Goal: Task Accomplishment & Management: Complete application form

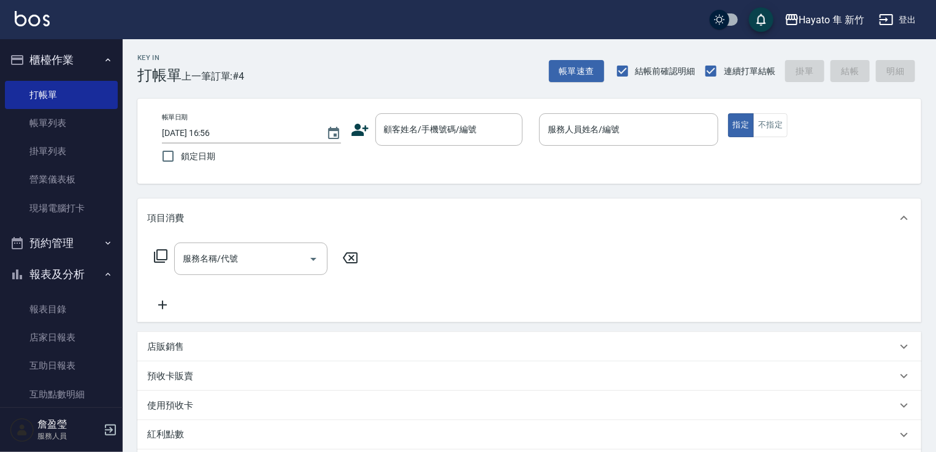
click at [351, 127] on icon at bounding box center [360, 130] width 18 height 18
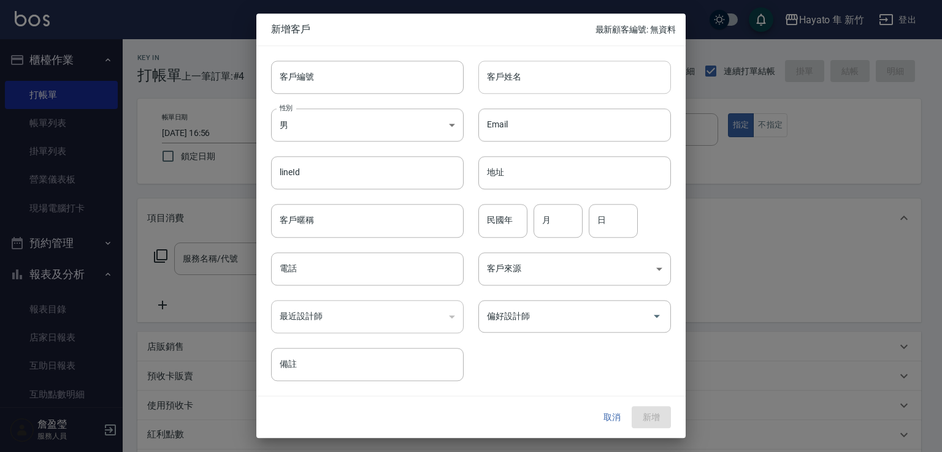
click at [542, 87] on input "客戶姓名" at bounding box center [574, 77] width 193 height 33
type input "[PERSON_NAME]"
click at [389, 128] on body "Hayato 隼 新竹 登出 櫃檯作業 打帳單 帳單列表 掛單列表 營業儀表板 現場電腦打卡 預約管理 預約管理 報表及分析 報表目錄 店家日報表 互助日報表…" at bounding box center [471, 321] width 942 height 642
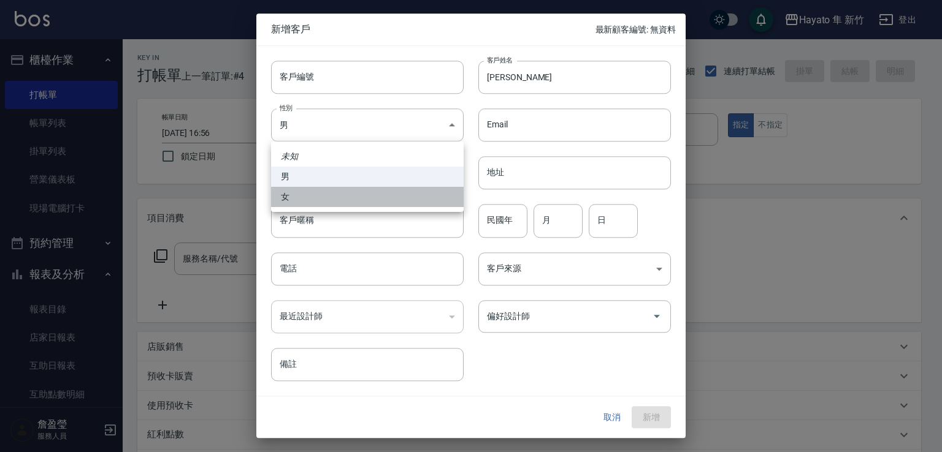
click at [410, 202] on li "女" at bounding box center [367, 197] width 193 height 20
type input "[DEMOGRAPHIC_DATA]"
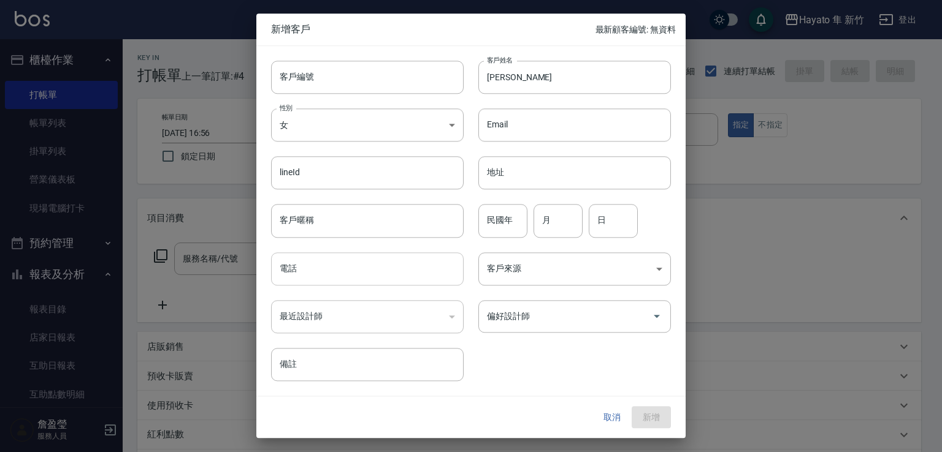
click at [372, 270] on input "電話" at bounding box center [367, 269] width 193 height 33
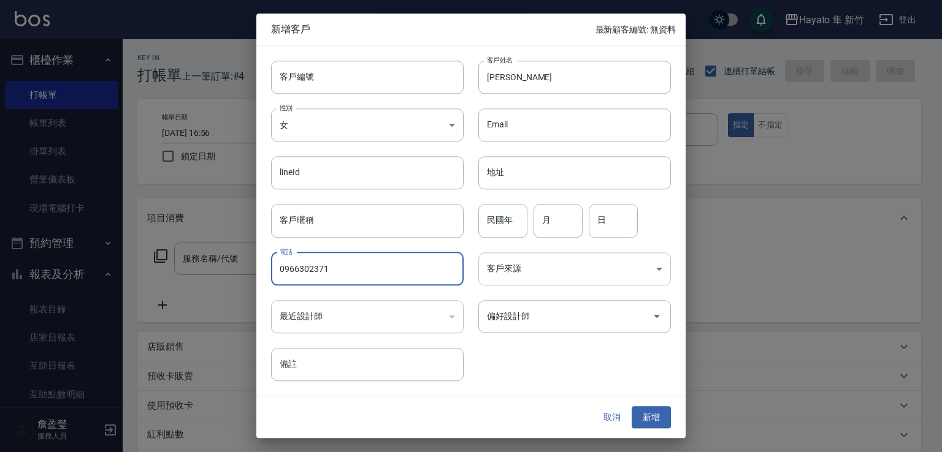
type input "0966302371"
click at [555, 265] on body "Hayato 隼 新竹 登出 櫃檯作業 打帳單 帳單列表 掛單列表 營業儀表板 現場電腦打卡 預約管理 預約管理 報表及分析 報表目錄 店家日報表 互助日報表…" at bounding box center [471, 321] width 942 height 642
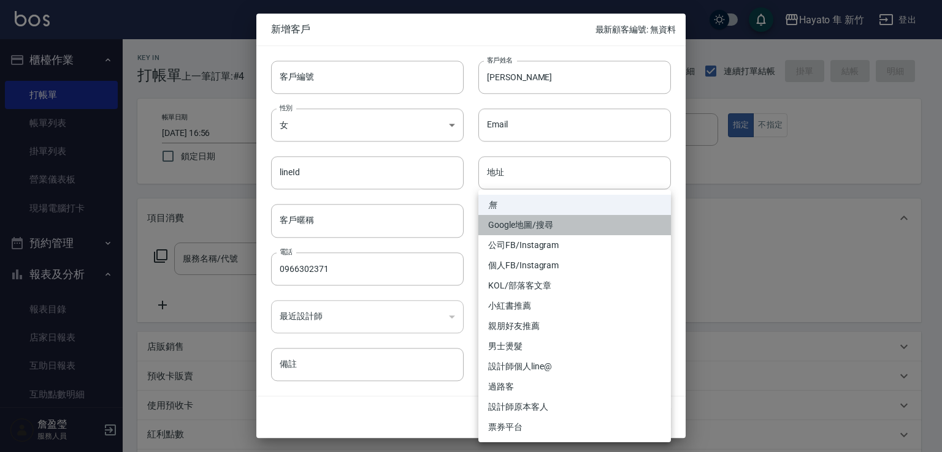
click at [559, 234] on li "Google地圖/搜尋" at bounding box center [574, 225] width 193 height 20
type input "Google地圖/搜尋"
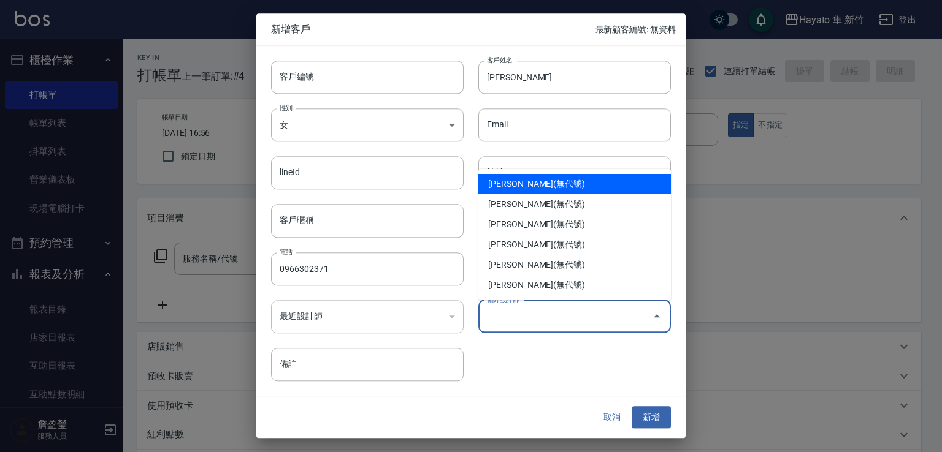
click at [536, 312] on input "偏好設計師" at bounding box center [565, 316] width 163 height 21
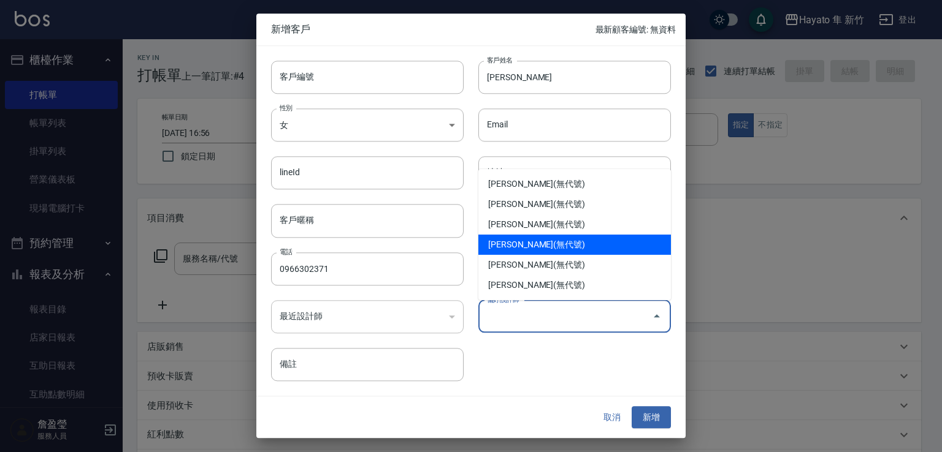
drag, startPoint x: 545, startPoint y: 236, endPoint x: 658, endPoint y: 410, distance: 207.8
click at [547, 236] on li "[PERSON_NAME](無代號)" at bounding box center [574, 245] width 193 height 20
type input "詹盈瑩"
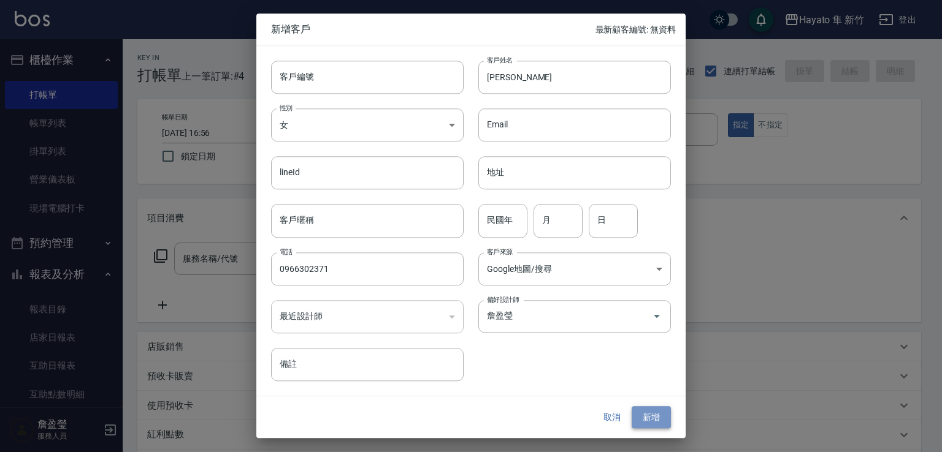
click at [633, 408] on button "新增" at bounding box center [650, 417] width 39 height 23
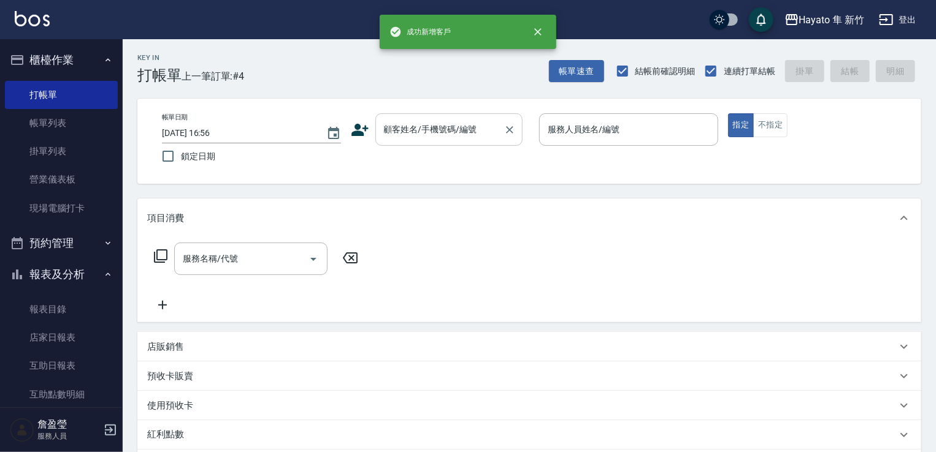
drag, startPoint x: 461, startPoint y: 130, endPoint x: 486, endPoint y: 124, distance: 25.3
click at [459, 128] on input "顧客姓名/手機號碼/編號" at bounding box center [440, 129] width 118 height 21
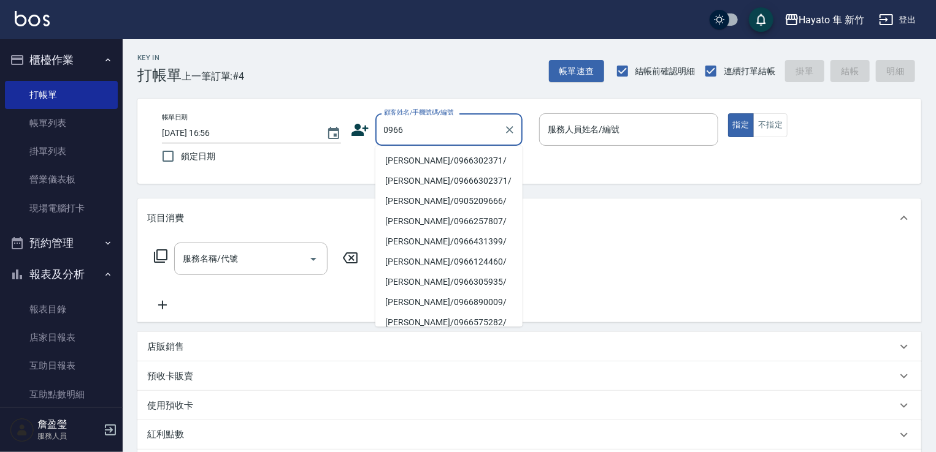
click at [421, 167] on li "[PERSON_NAME]/0966302371/" at bounding box center [448, 161] width 147 height 20
type input "[PERSON_NAME]/0966302371/"
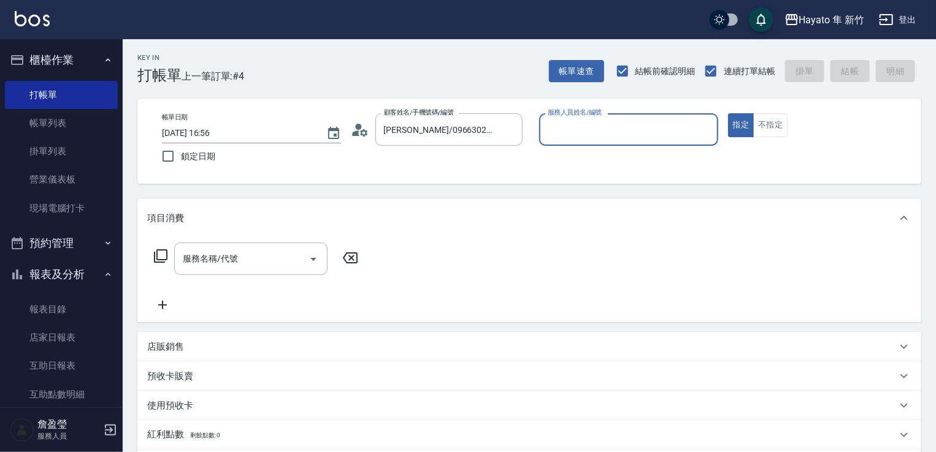
type input "[PERSON_NAME](無代號)"
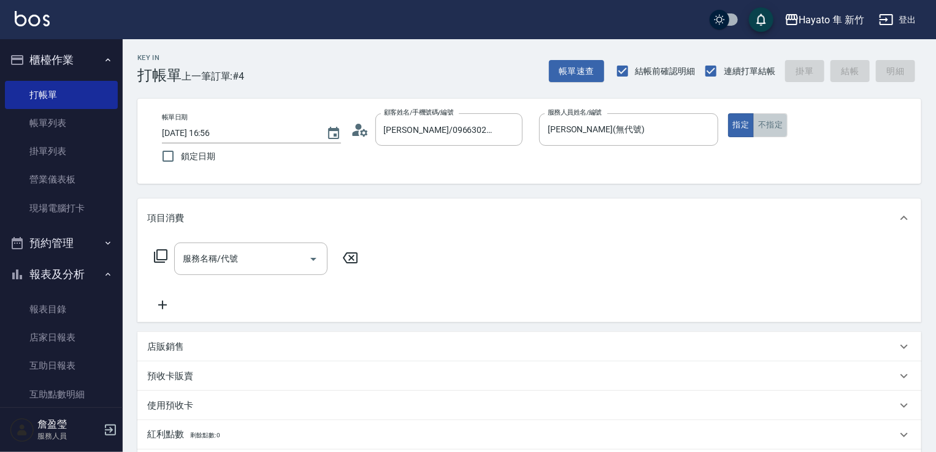
click at [781, 132] on button "不指定" at bounding box center [770, 125] width 34 height 24
click at [238, 261] on input "服務名稱/代號" at bounding box center [242, 258] width 124 height 21
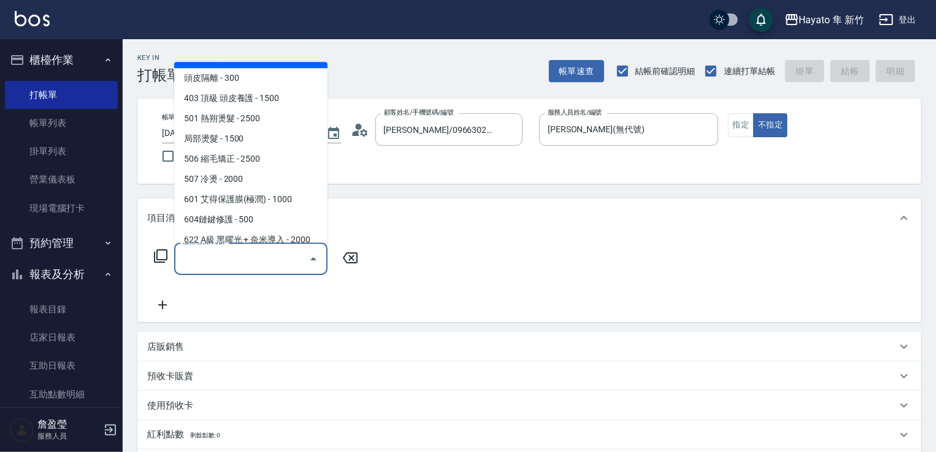
scroll to position [213, 0]
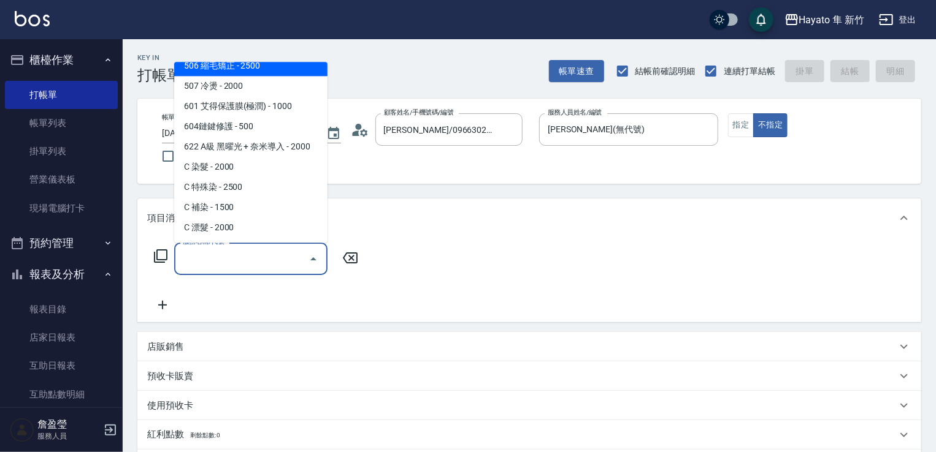
click at [256, 64] on span "506 縮毛矯正 - 2500" at bounding box center [250, 66] width 153 height 20
type input "506 縮毛矯正 (506)"
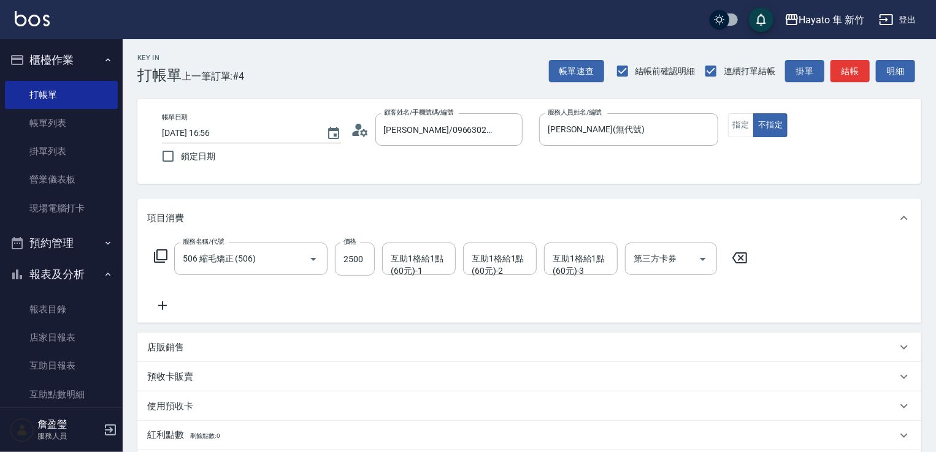
click at [169, 303] on icon at bounding box center [162, 306] width 31 height 15
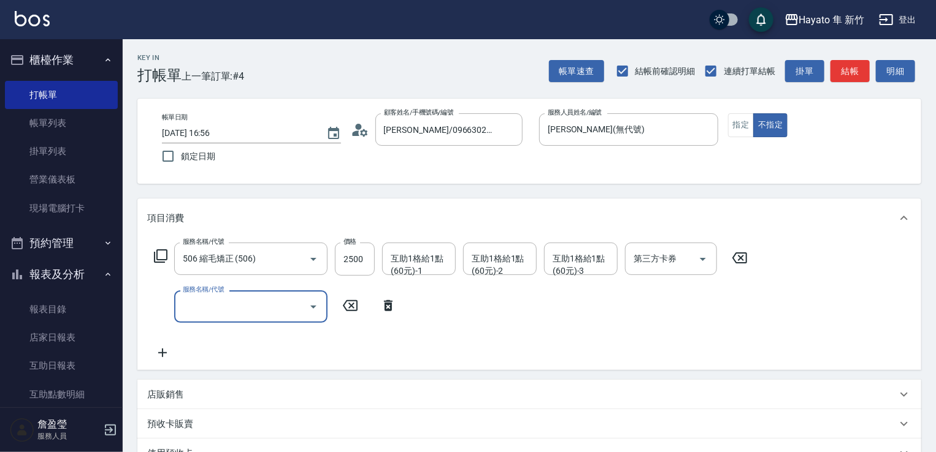
click at [309, 314] on icon "Open" at bounding box center [313, 307] width 15 height 15
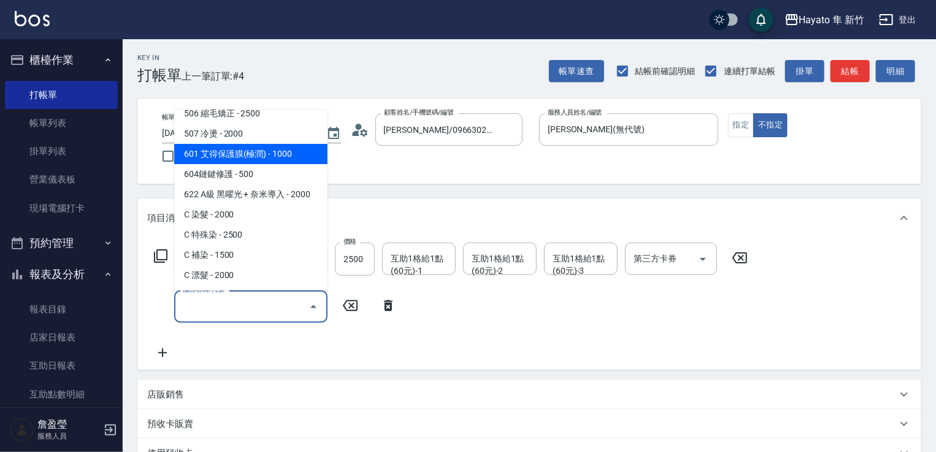
click at [296, 148] on span "601 艾得保護膜(極潤) - 1000" at bounding box center [250, 154] width 153 height 20
type input "601 艾得保護膜(極潤)(601)"
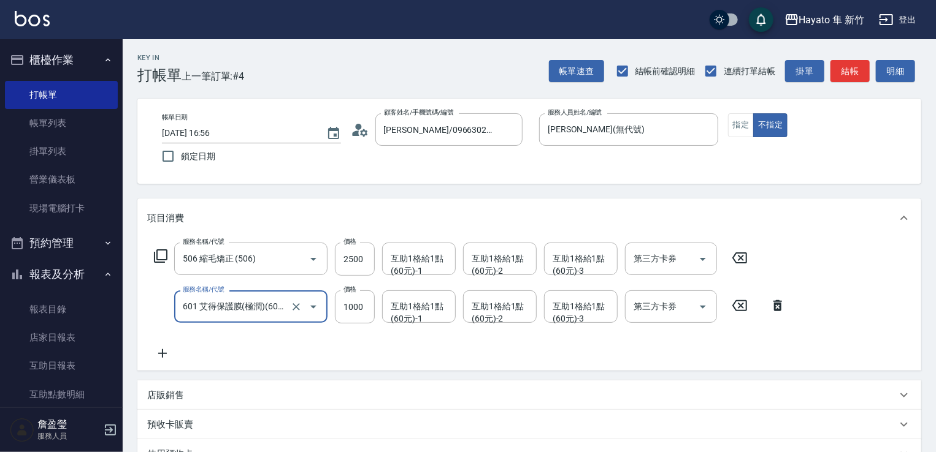
click at [309, 327] on div "服務名稱/代號 506 縮毛矯正 (506) 服務名稱/代號 價格 2500 價格 互助1格給1點(60元)-1 互助1格給1點(60元)-1 互助1格給1點…" at bounding box center [470, 302] width 646 height 118
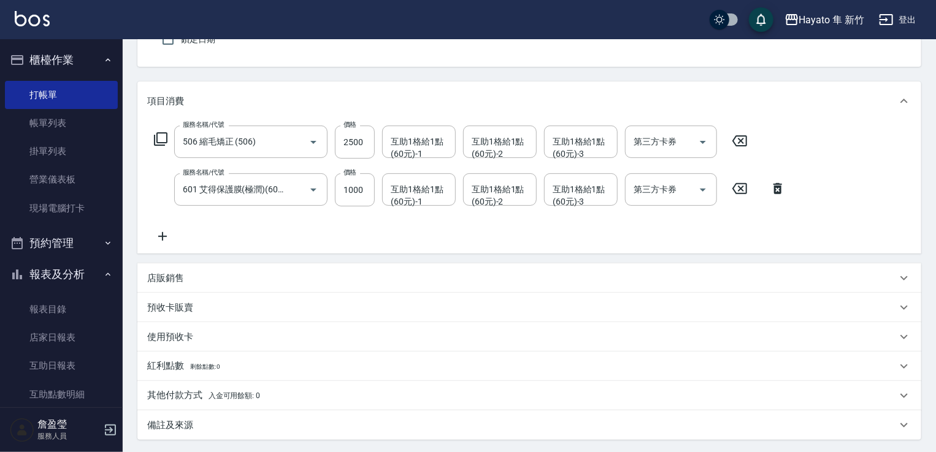
scroll to position [123, 0]
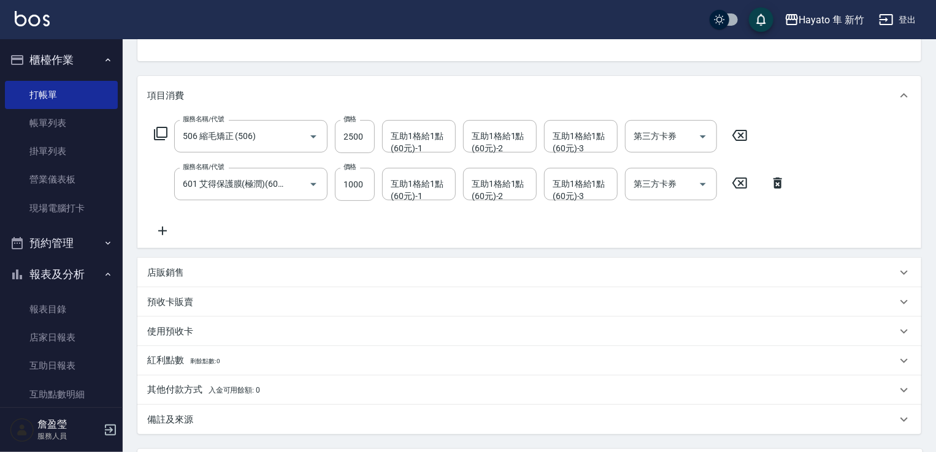
drag, startPoint x: 161, startPoint y: 268, endPoint x: 158, endPoint y: 275, distance: 8.0
click at [158, 274] on p "店販銷售" at bounding box center [165, 273] width 37 height 13
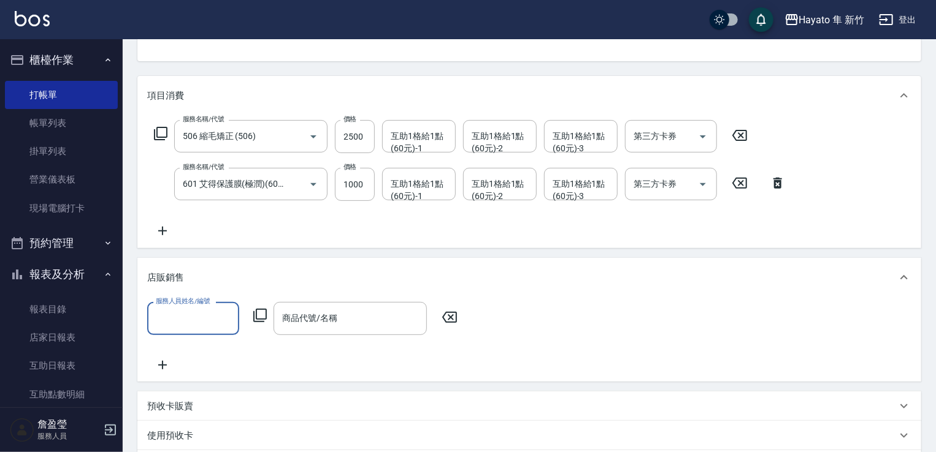
scroll to position [0, 0]
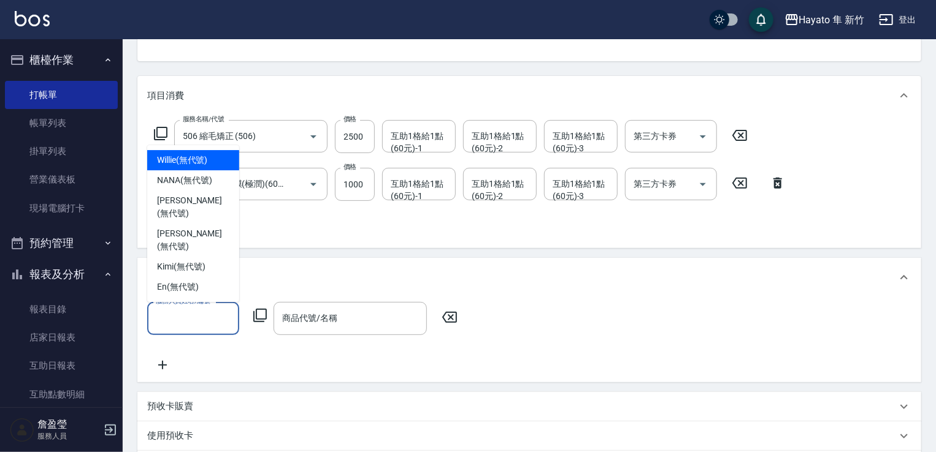
click at [162, 310] on input "服務人員姓名/編號" at bounding box center [193, 318] width 81 height 21
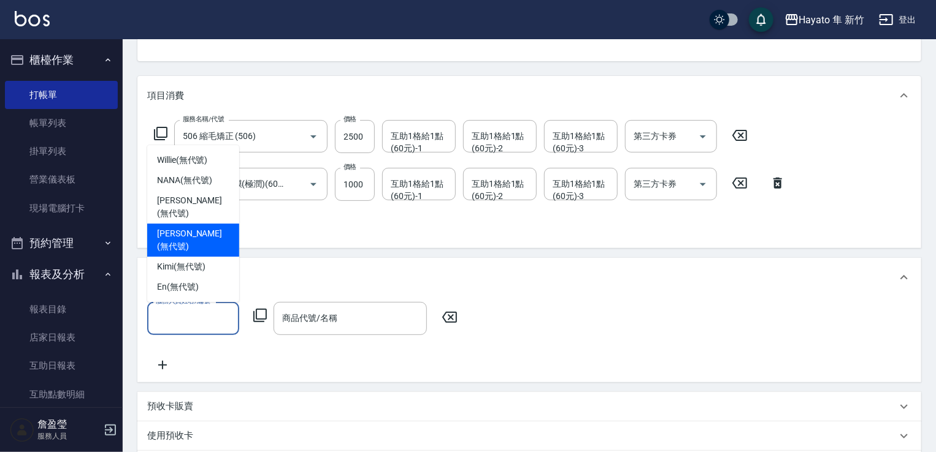
click at [183, 251] on span "[PERSON_NAME] (無代號)" at bounding box center [193, 240] width 72 height 26
type input "[PERSON_NAME](無代號)"
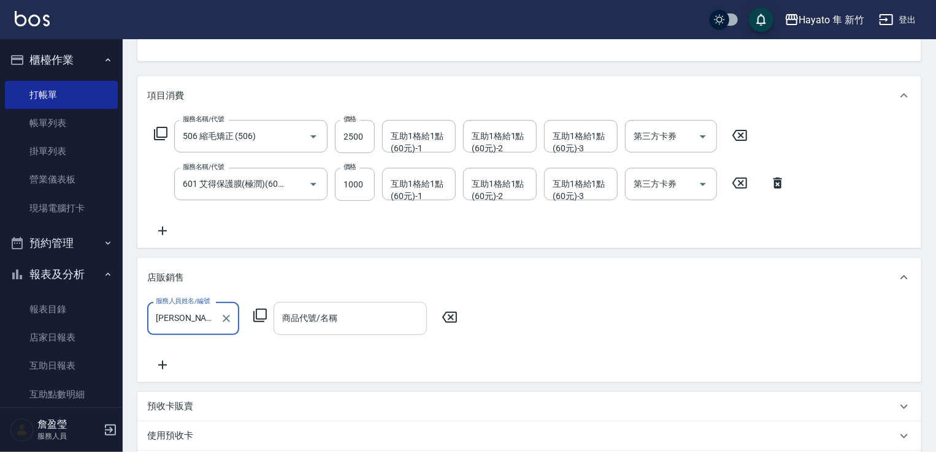
click at [315, 329] on input "商品代號/名稱" at bounding box center [350, 318] width 142 height 21
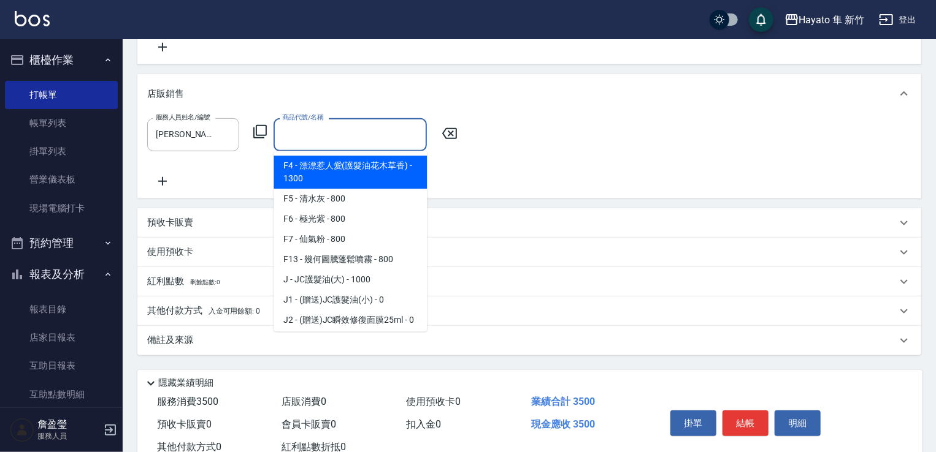
scroll to position [184, 0]
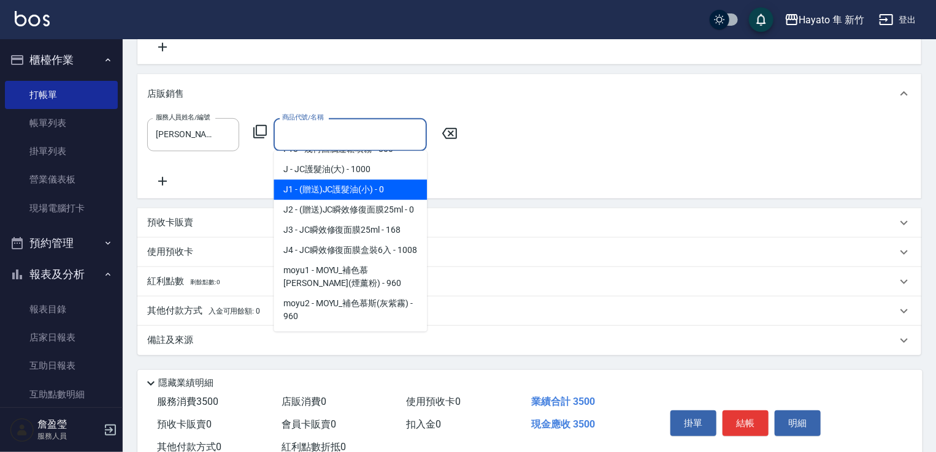
click at [373, 193] on span "J1 - (贈送)JC護髮油(小) - 0" at bounding box center [349, 190] width 153 height 20
type input "(贈送)JC護髮油(小)"
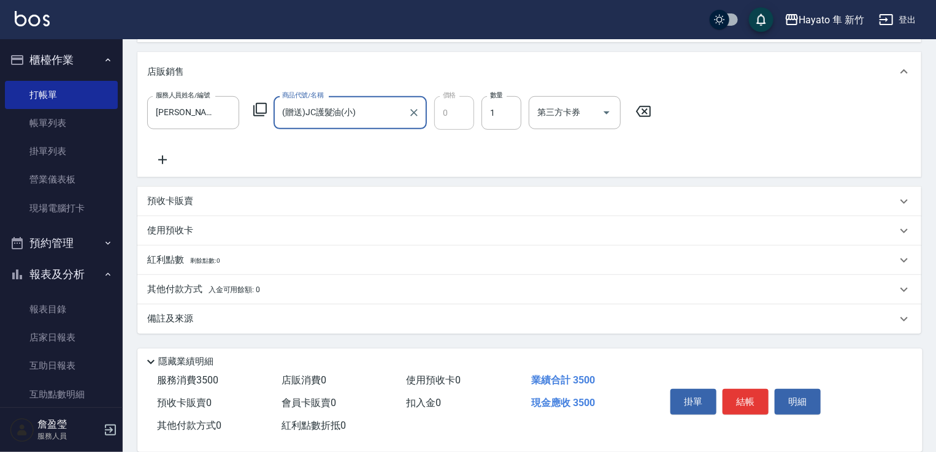
scroll to position [347, 0]
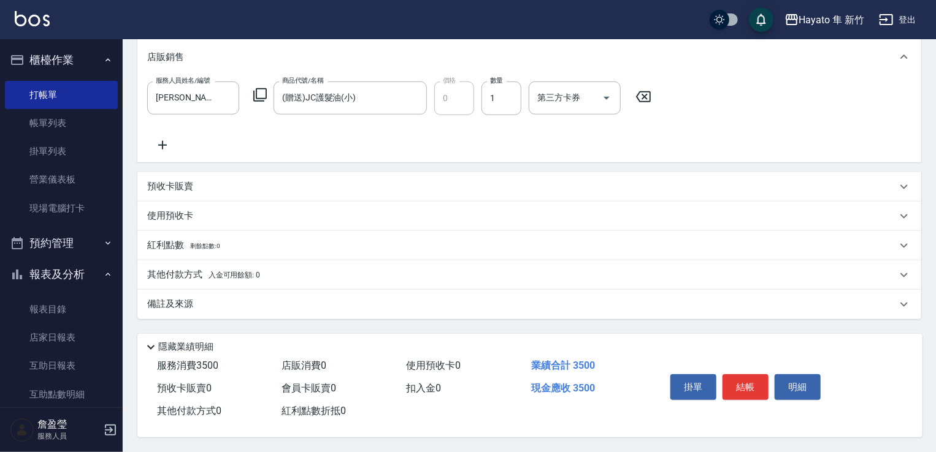
click at [280, 269] on div "其他付款方式 入金可用餘額: 0" at bounding box center [521, 275] width 749 height 13
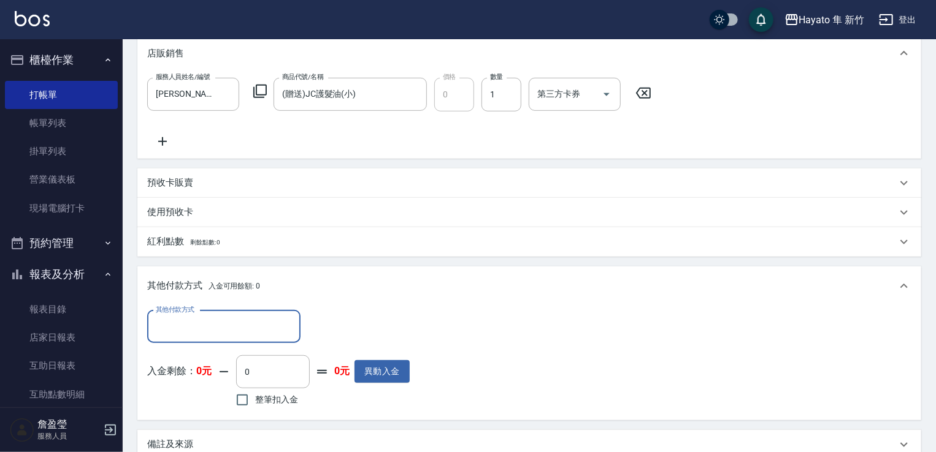
scroll to position [0, 0]
click at [262, 318] on input "其他付款方式" at bounding box center [224, 326] width 142 height 21
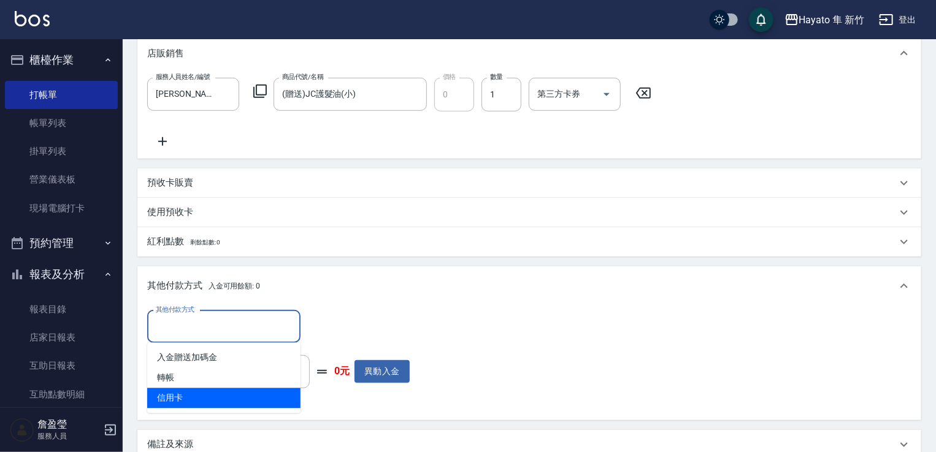
click at [231, 391] on span "信用卡" at bounding box center [223, 399] width 153 height 20
type input "信用卡"
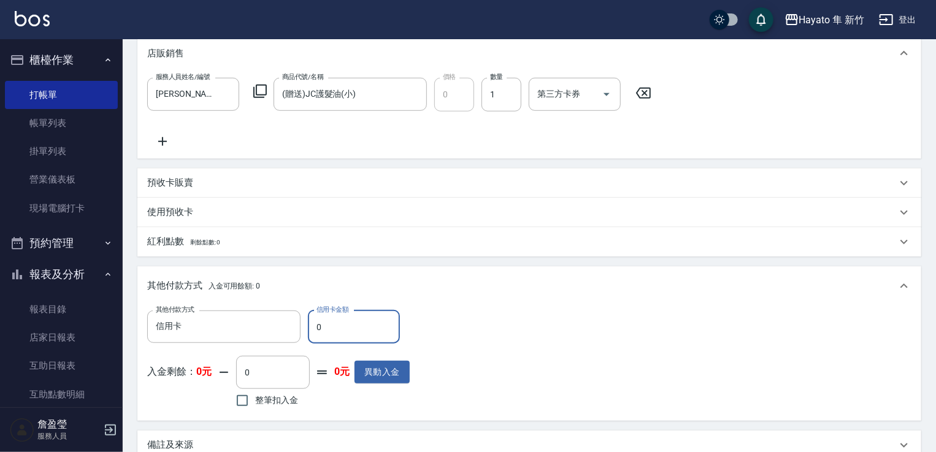
drag, startPoint x: 335, startPoint y: 318, endPoint x: 316, endPoint y: 329, distance: 22.0
click at [316, 329] on input "0" at bounding box center [354, 327] width 92 height 33
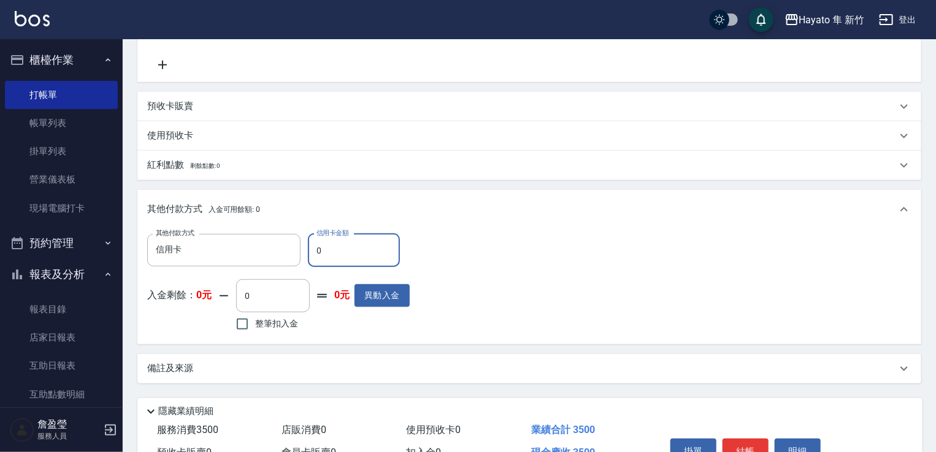
scroll to position [492, 0]
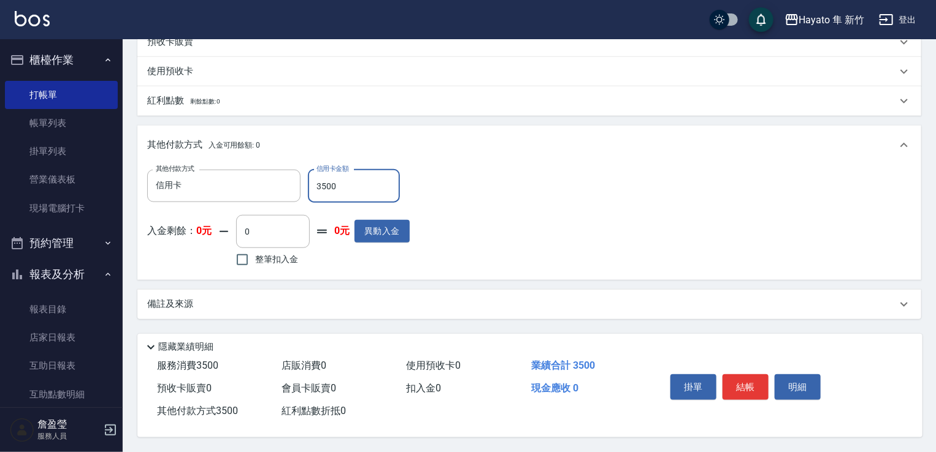
type input "3500"
click at [402, 302] on div "備註及來源" at bounding box center [521, 304] width 749 height 13
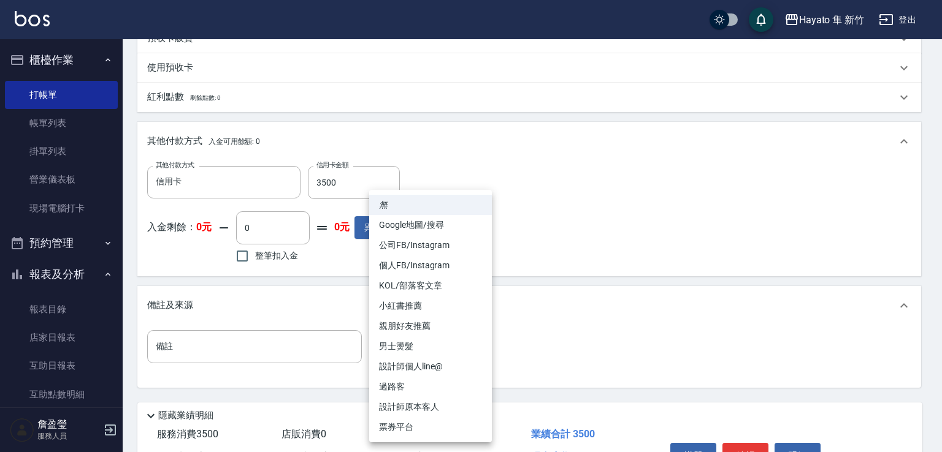
click at [414, 339] on body "Hayato 隼 新竹 登出 櫃檯作業 打帳單 帳單列表 掛單列表 營業儀表板 現場電腦打卡 預約管理 預約管理 報表及分析 報表目錄 店家日報表 互助日報表…" at bounding box center [471, 14] width 942 height 1013
click at [414, 232] on li "Google地圖/搜尋" at bounding box center [430, 225] width 123 height 20
type input "Google地圖/搜尋"
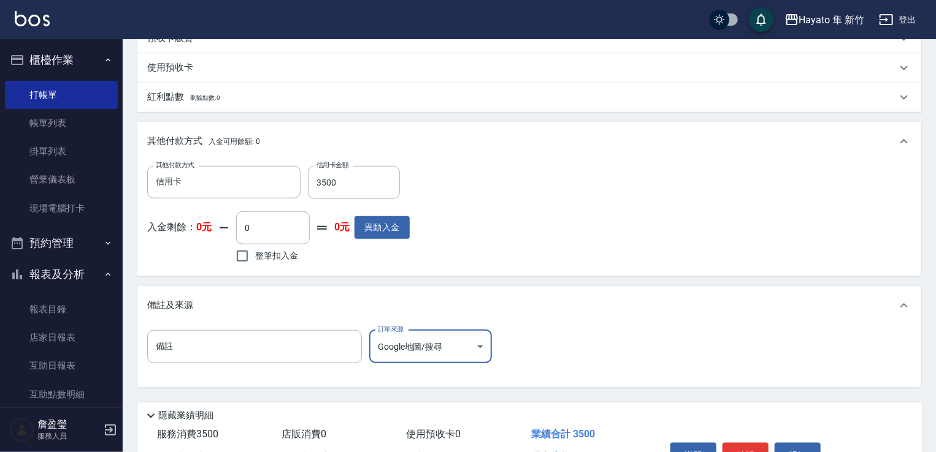
click at [559, 355] on div "備註 備註 訂單來源 Google地圖/搜尋 Google地圖/搜尋 訂單來源" at bounding box center [529, 354] width 764 height 48
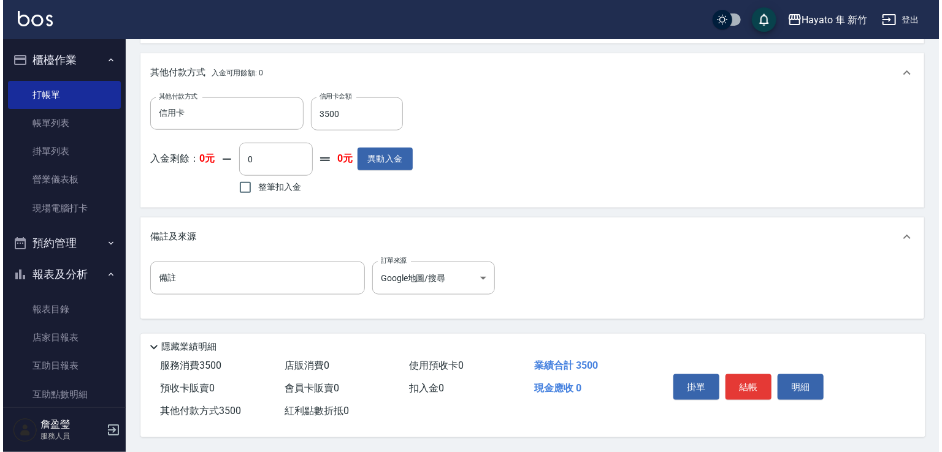
scroll to position [564, 0]
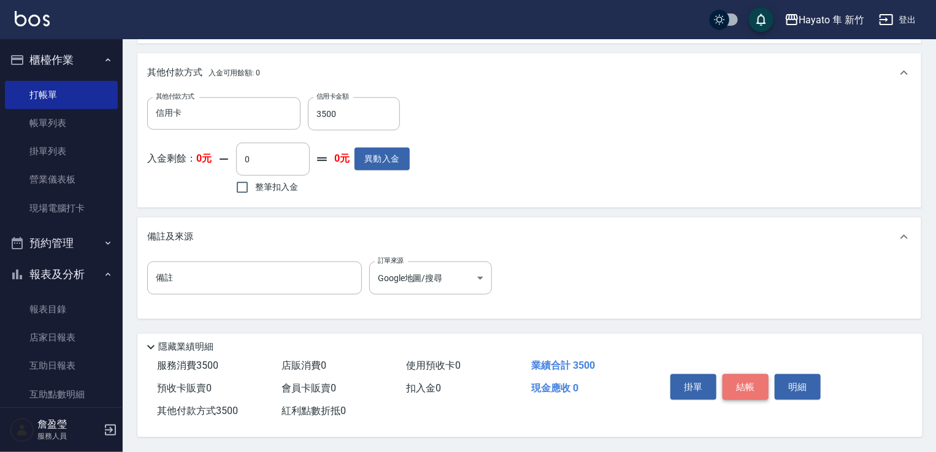
click at [733, 385] on button "結帳" at bounding box center [745, 388] width 46 height 26
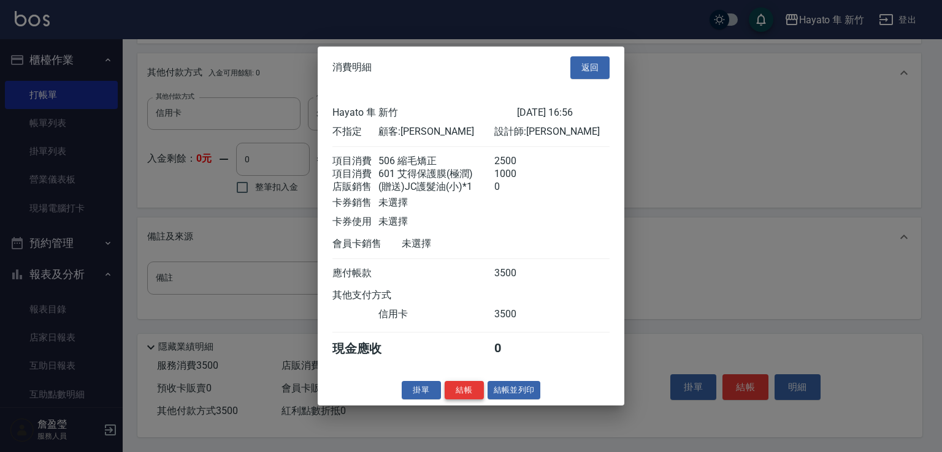
click at [468, 400] on button "結帳" at bounding box center [463, 390] width 39 height 19
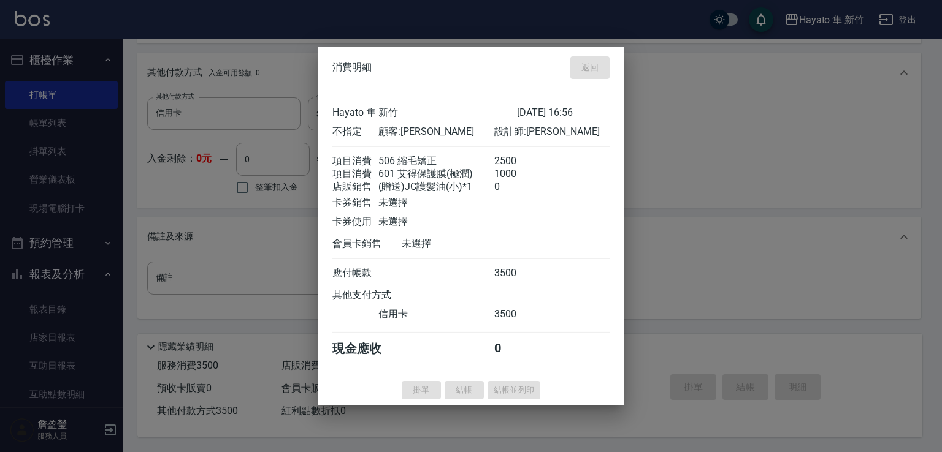
type input "[DATE] 18:15"
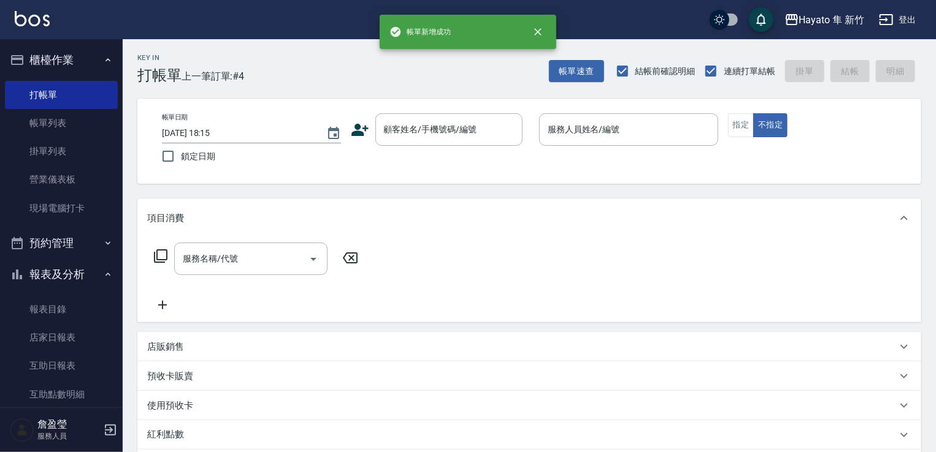
scroll to position [0, 0]
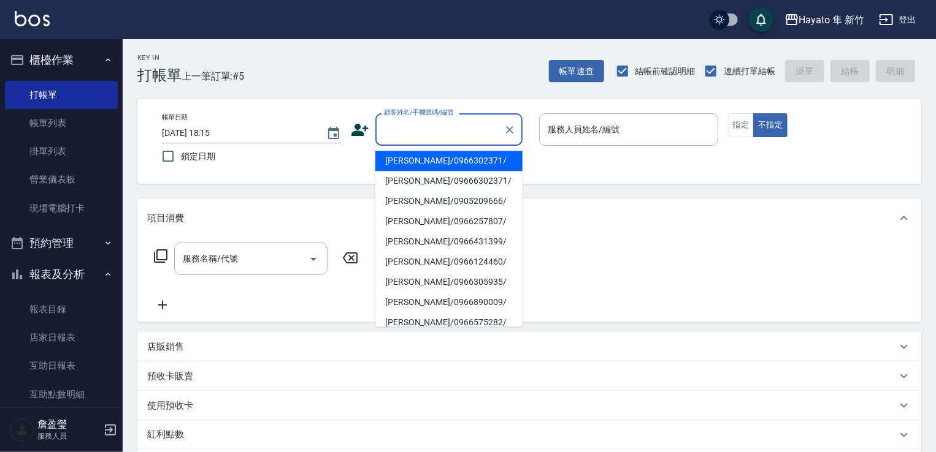
click at [414, 131] on input "顧客姓名/手機號碼/編號" at bounding box center [440, 129] width 118 height 21
click at [464, 181] on li "[PERSON_NAME]/0915303031/" at bounding box center [448, 181] width 147 height 20
type input "[PERSON_NAME]/0915303031/"
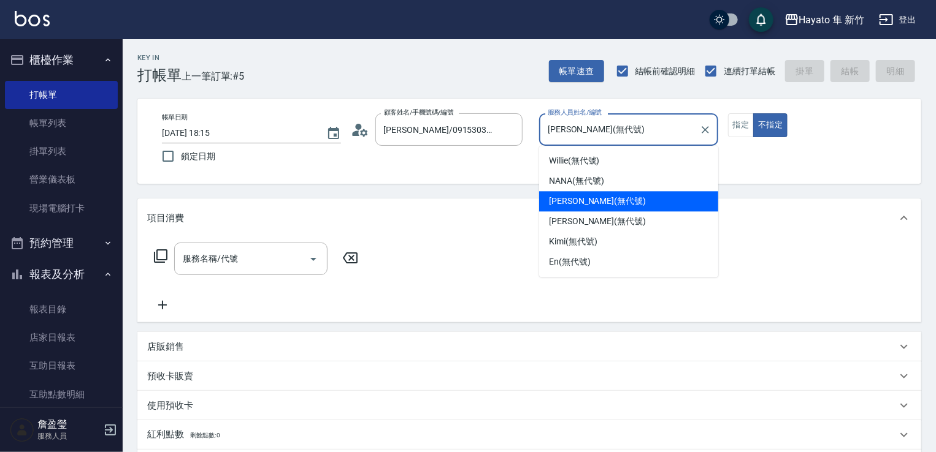
click at [680, 138] on input "[PERSON_NAME](無代號)" at bounding box center [619, 129] width 150 height 21
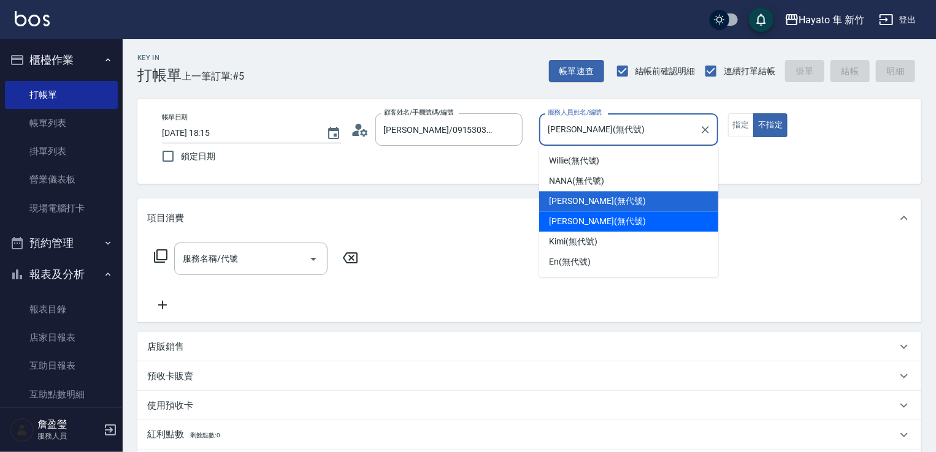
click at [654, 219] on div "[PERSON_NAME] (無代號)" at bounding box center [628, 222] width 179 height 20
type input "[PERSON_NAME](無代號)"
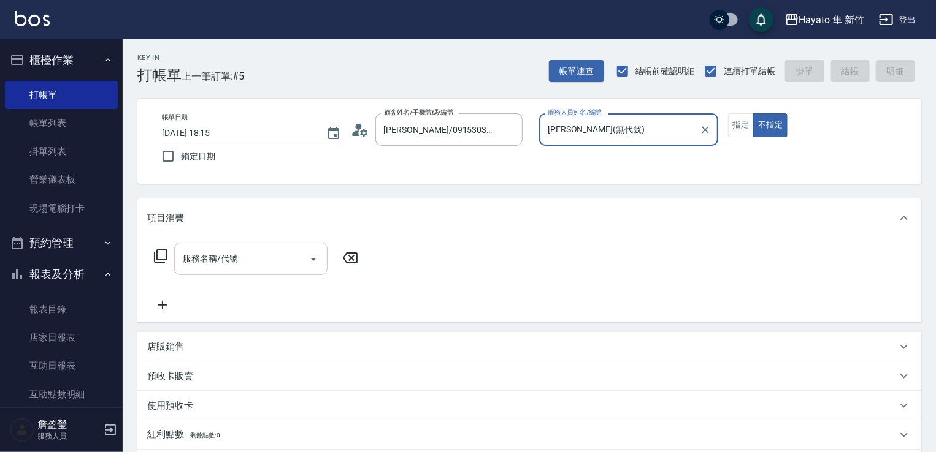
click at [240, 256] on input "服務名稱/代號" at bounding box center [242, 258] width 124 height 21
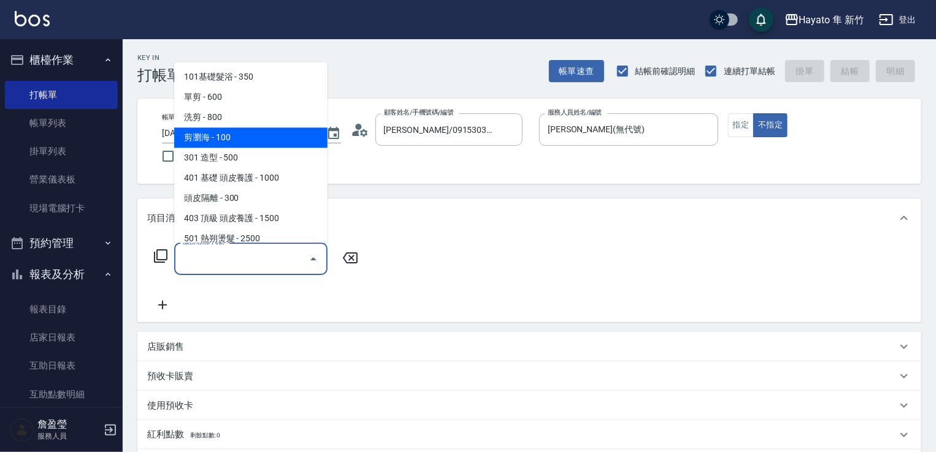
click at [260, 128] on span "剪瀏海 - 100" at bounding box center [250, 138] width 153 height 20
type input "剪瀏海(202)"
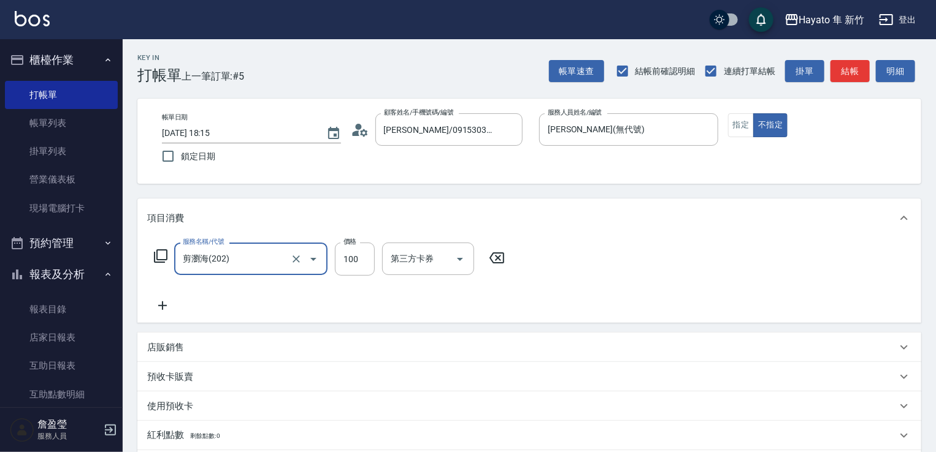
click at [272, 261] on input "剪瀏海(202)" at bounding box center [234, 258] width 108 height 21
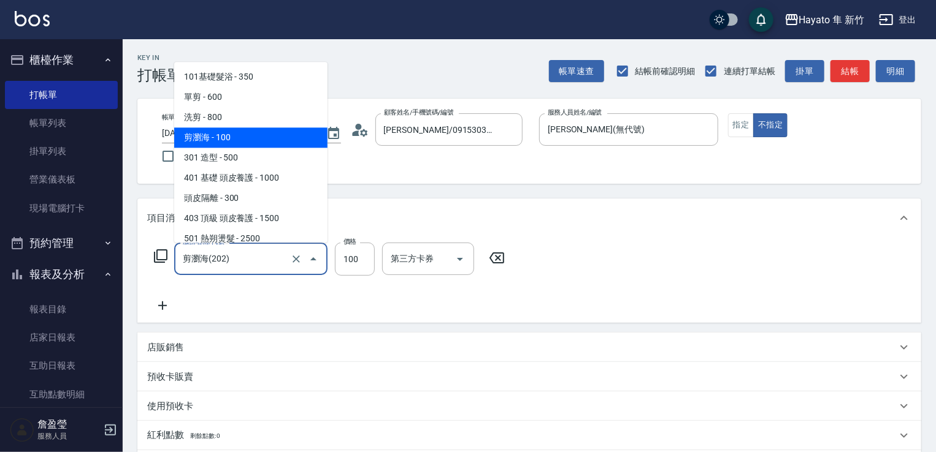
click at [271, 143] on span "剪瀏海 - 100" at bounding box center [250, 138] width 153 height 20
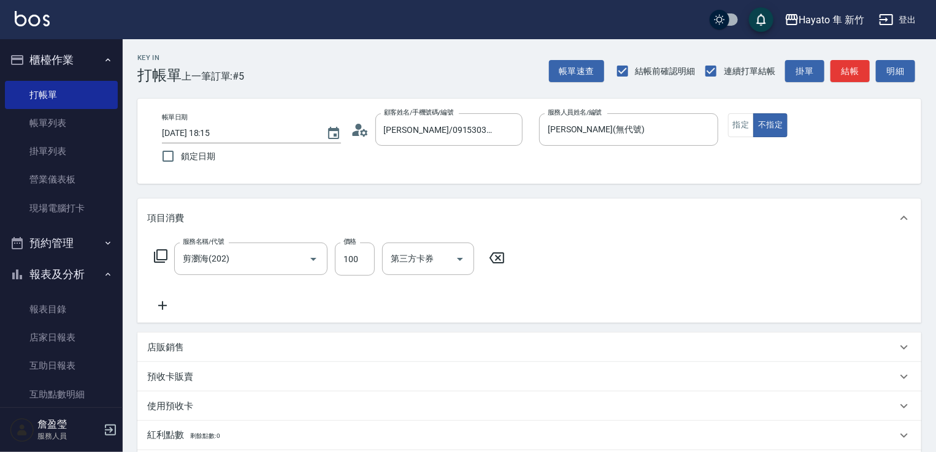
click at [162, 305] on icon at bounding box center [162, 306] width 9 height 9
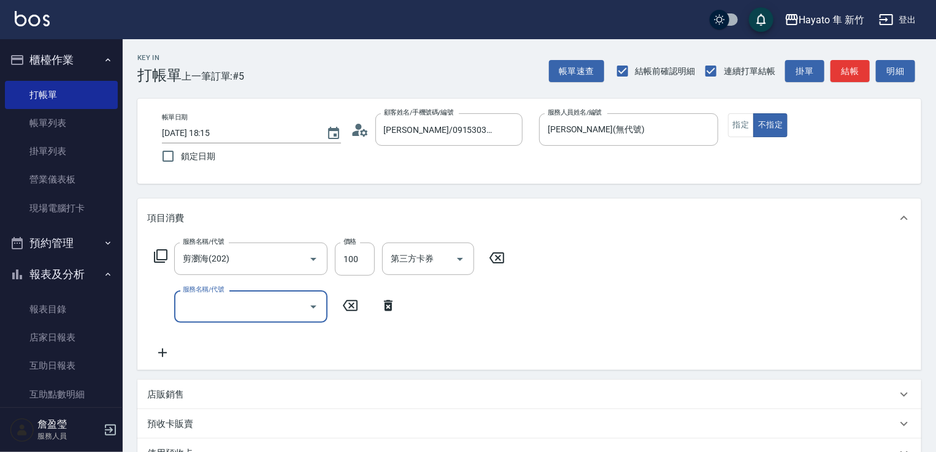
click at [314, 306] on icon "Open" at bounding box center [313, 307] width 6 height 3
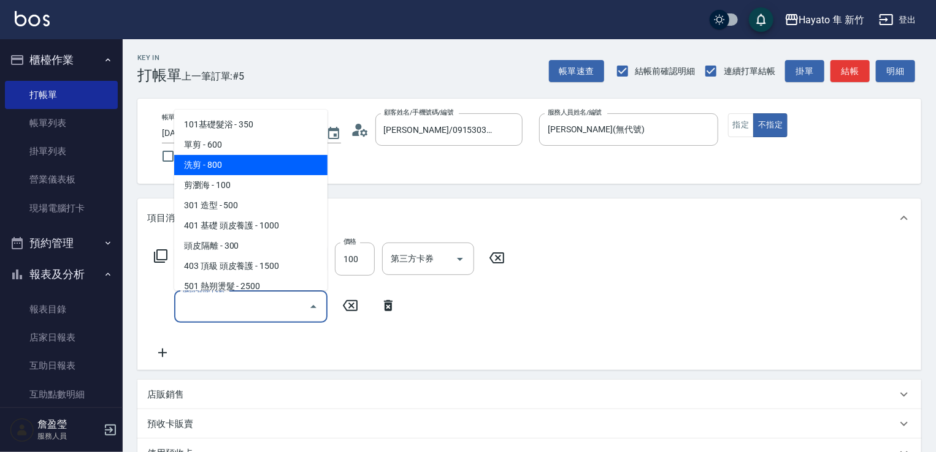
click at [308, 156] on span "洗剪 - 800" at bounding box center [250, 165] width 153 height 20
type input "洗剪(201)"
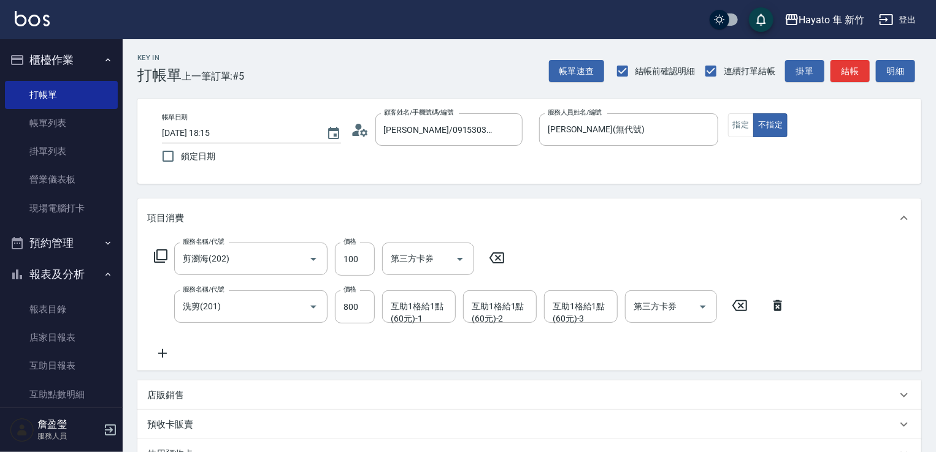
click at [361, 355] on div "服務名稱/代號 剪瀏海(202) 服務名稱/代號 價格 100 價格 第三方卡券 第三方卡券 服務名稱/代號 洗剪(201) 服務名稱/代號 價格 800 價…" at bounding box center [470, 302] width 646 height 118
click at [54, 124] on link "帳單列表" at bounding box center [61, 123] width 113 height 28
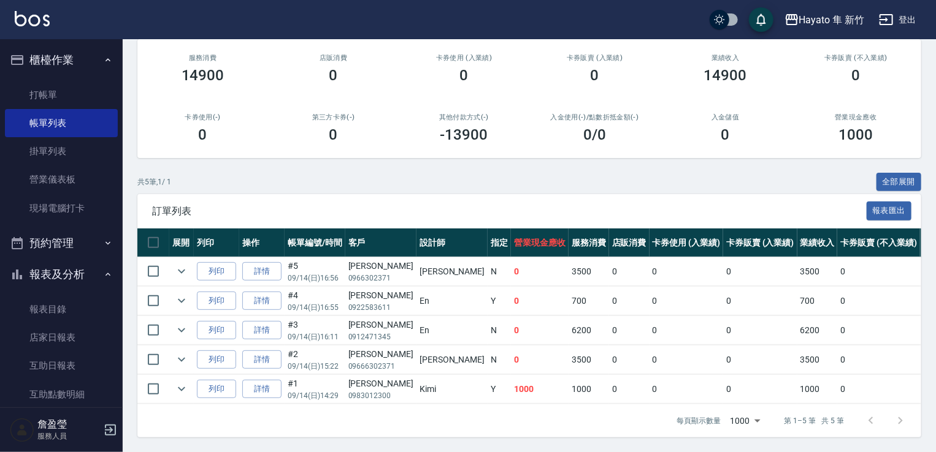
scroll to position [307, 0]
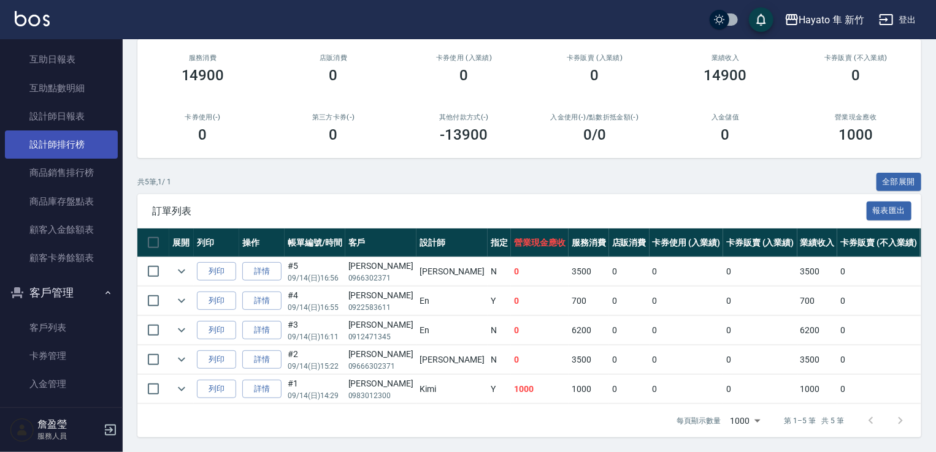
click at [69, 143] on link "設計師排行榜" at bounding box center [61, 145] width 113 height 28
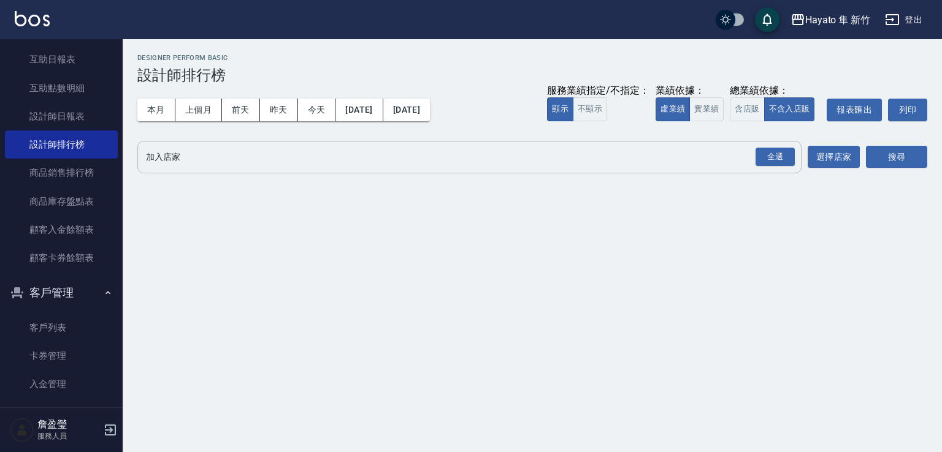
click at [785, 159] on div "全選" at bounding box center [774, 157] width 39 height 19
click at [924, 162] on button "搜尋" at bounding box center [896, 158] width 61 height 23
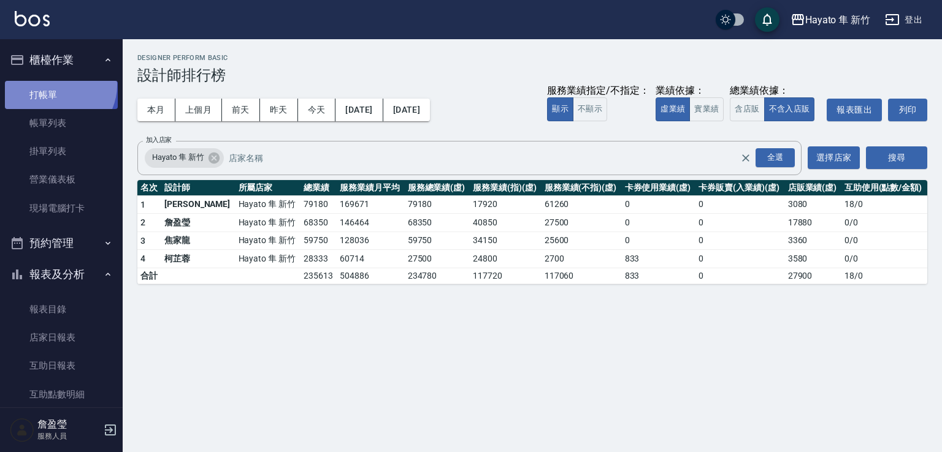
click at [56, 85] on link "打帳單" at bounding box center [61, 95] width 113 height 28
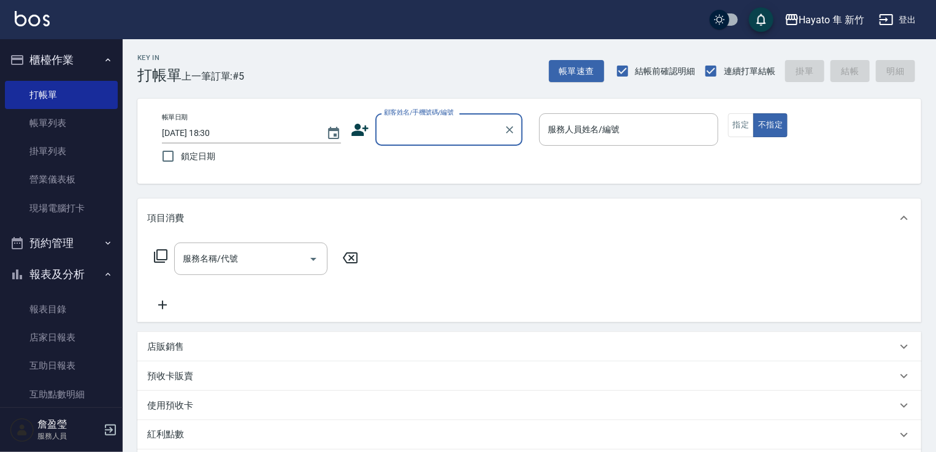
click at [400, 129] on input "顧客姓名/手機號碼/編號" at bounding box center [440, 129] width 118 height 21
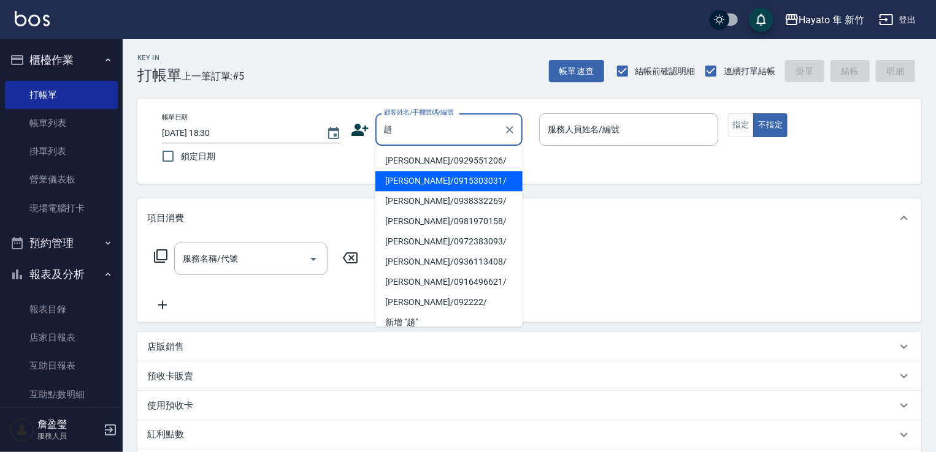
click at [439, 181] on li "[PERSON_NAME]/0915303031/" at bounding box center [448, 181] width 147 height 20
type input "[PERSON_NAME]/0915303031/"
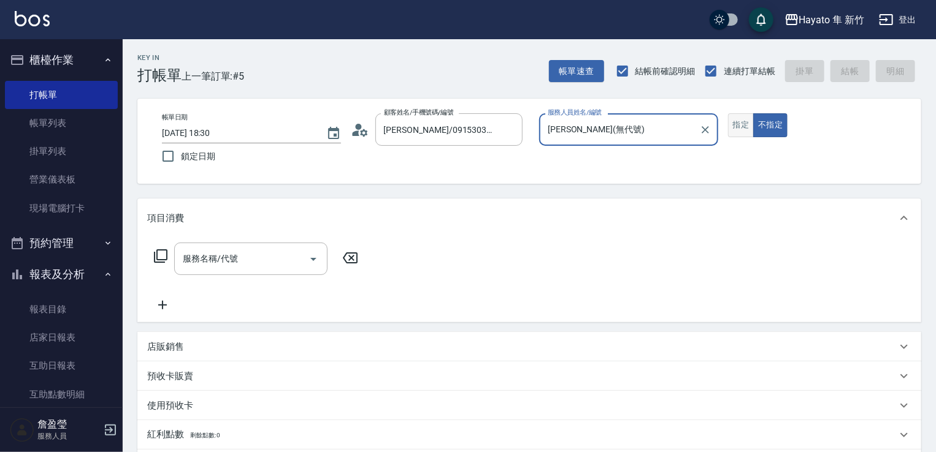
click at [747, 134] on button "指定" at bounding box center [741, 125] width 26 height 24
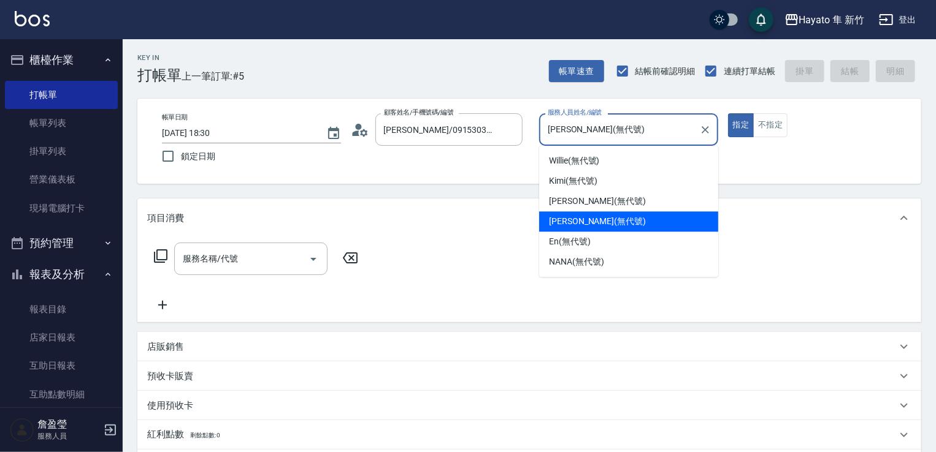
click at [616, 138] on input "[PERSON_NAME](無代號)" at bounding box center [619, 129] width 150 height 21
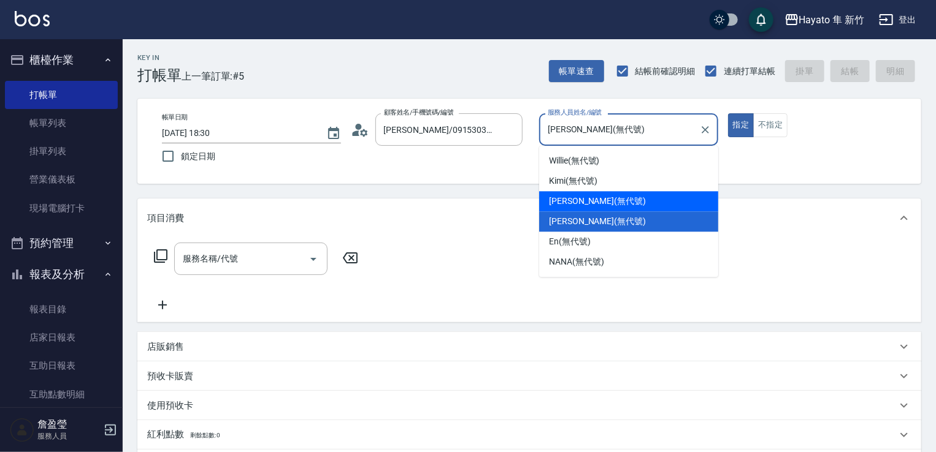
click at [602, 202] on div "[PERSON_NAME] (無代號)" at bounding box center [628, 201] width 179 height 20
type input "[PERSON_NAME](無代號)"
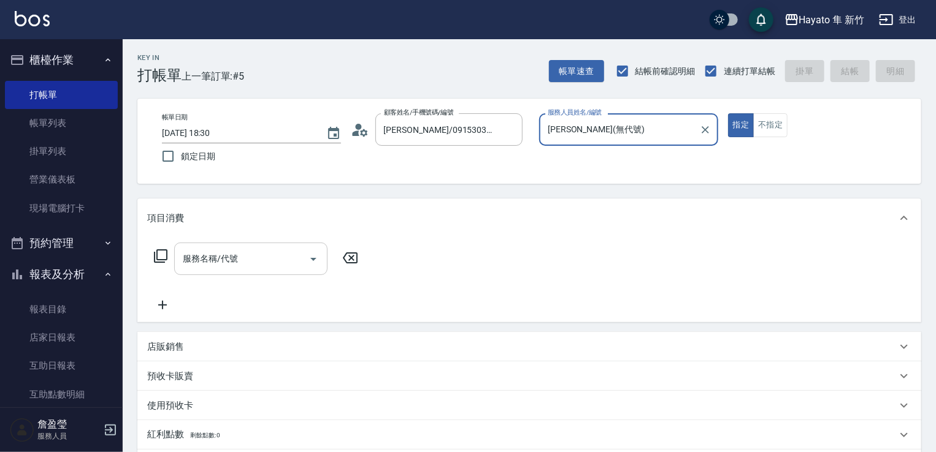
click at [221, 264] on input "服務名稱/代號" at bounding box center [242, 258] width 124 height 21
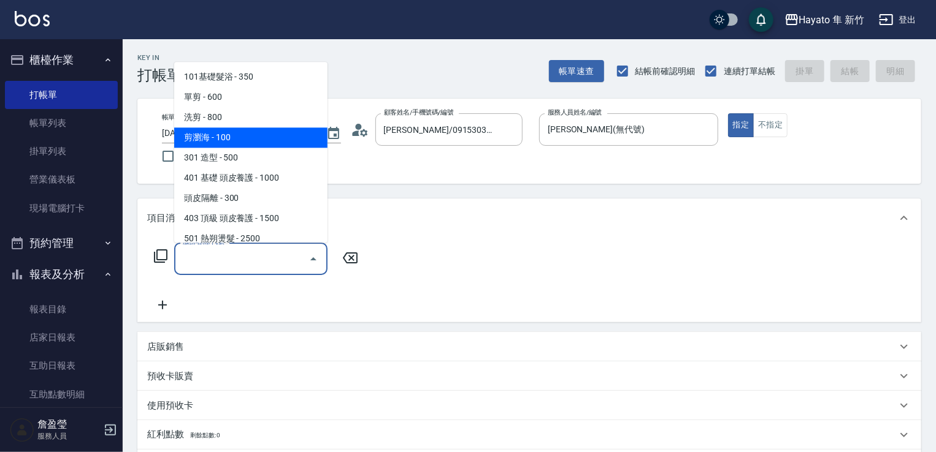
drag, startPoint x: 229, startPoint y: 91, endPoint x: 226, endPoint y: 135, distance: 44.2
click at [226, 135] on ul "101基礎髮浴 - 350 單剪 - 600 洗剪 - 800 剪瀏海 - 100 301 造型 - 500 401 基礎 頭皮養護 - 1000 頭皮隔離 …" at bounding box center [250, 152] width 153 height 181
click at [234, 137] on span "剪瀏海 - 100" at bounding box center [250, 138] width 153 height 20
type input "剪瀏海(202)"
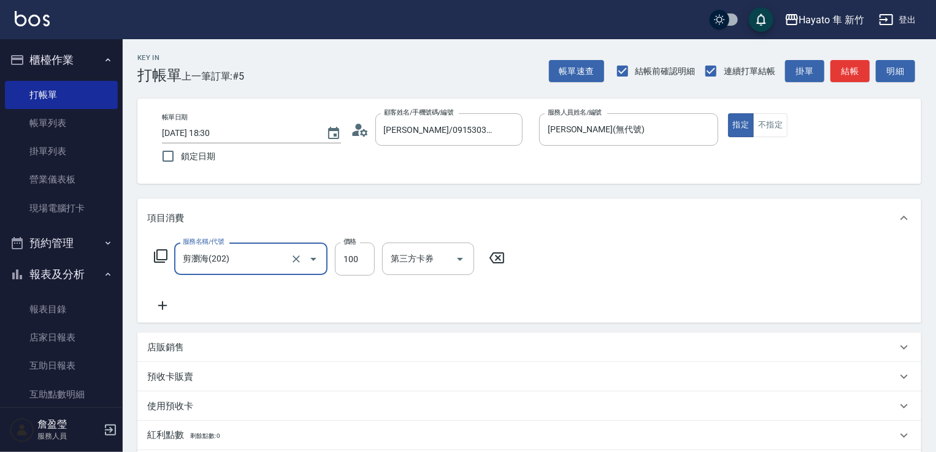
click at [162, 307] on icon at bounding box center [162, 306] width 9 height 9
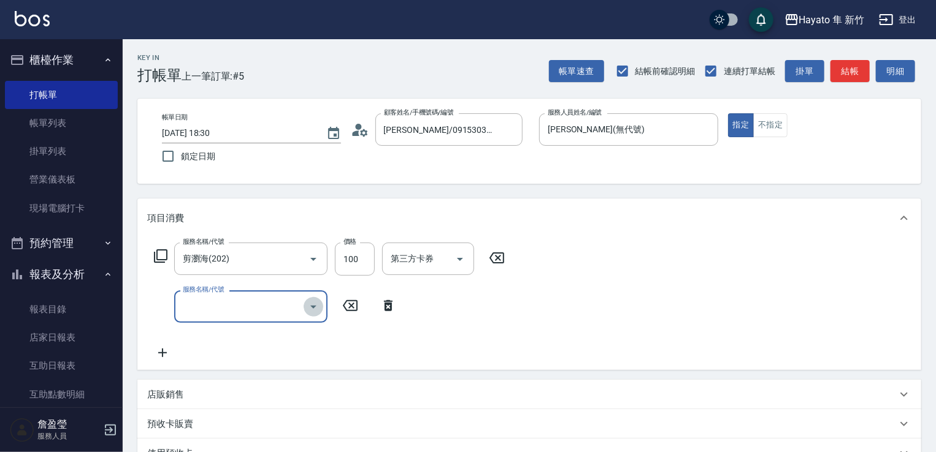
click at [307, 302] on icon "Open" at bounding box center [313, 307] width 15 height 15
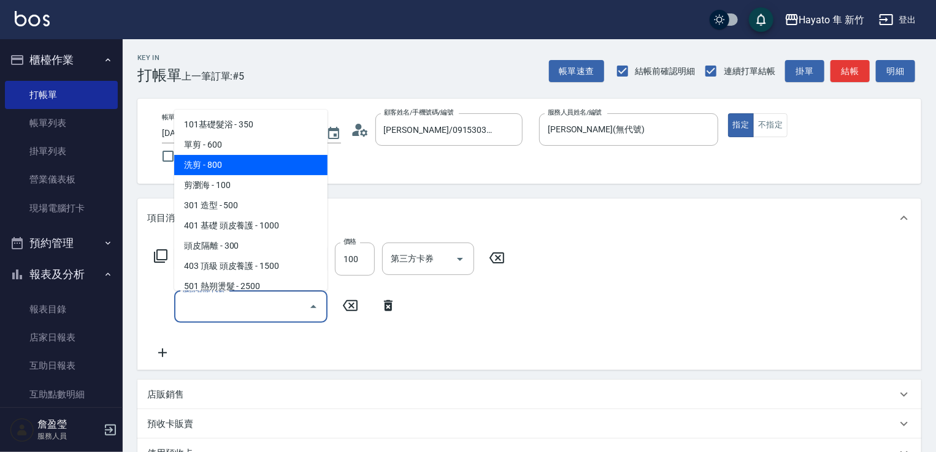
click at [257, 160] on span "洗剪 - 800" at bounding box center [250, 165] width 153 height 20
type input "洗剪(201)"
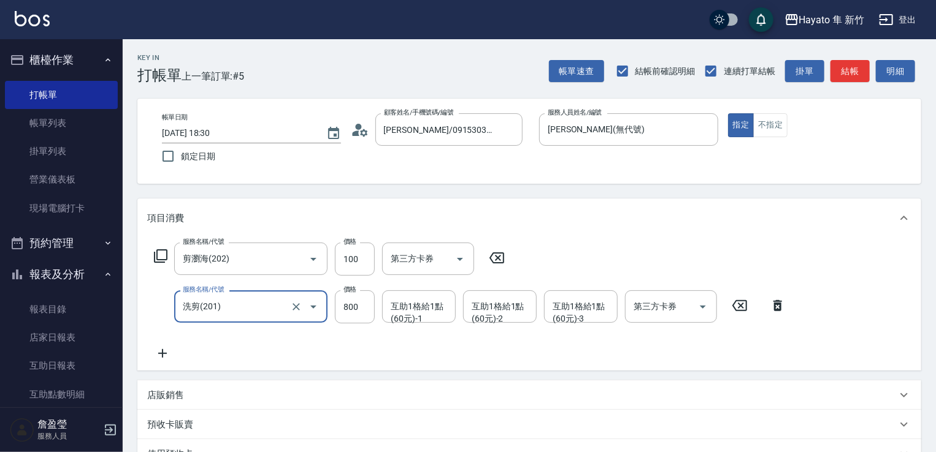
click at [343, 344] on div "服務名稱/代號 剪瀏海(202) 服務名稱/代號 價格 100 價格 第三方卡券 第三方卡券 服務名稱/代號 洗剪(201) 服務名稱/代號 價格 800 價…" at bounding box center [470, 302] width 646 height 118
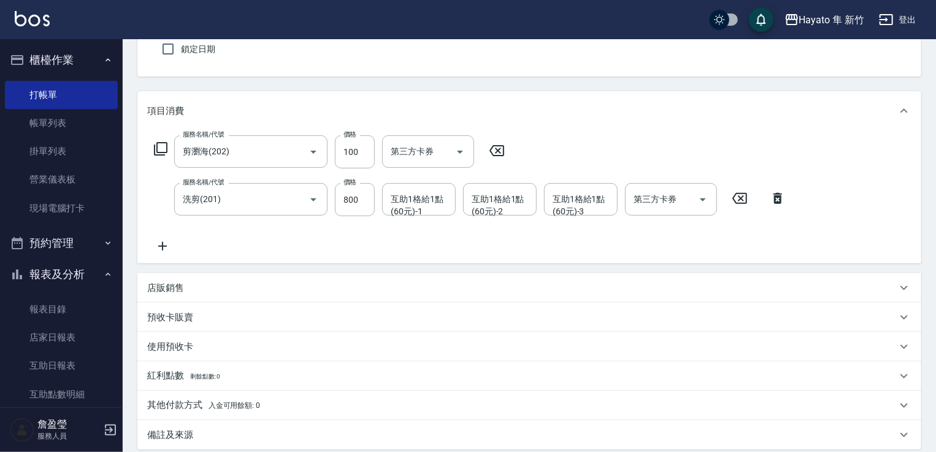
scroll to position [184, 0]
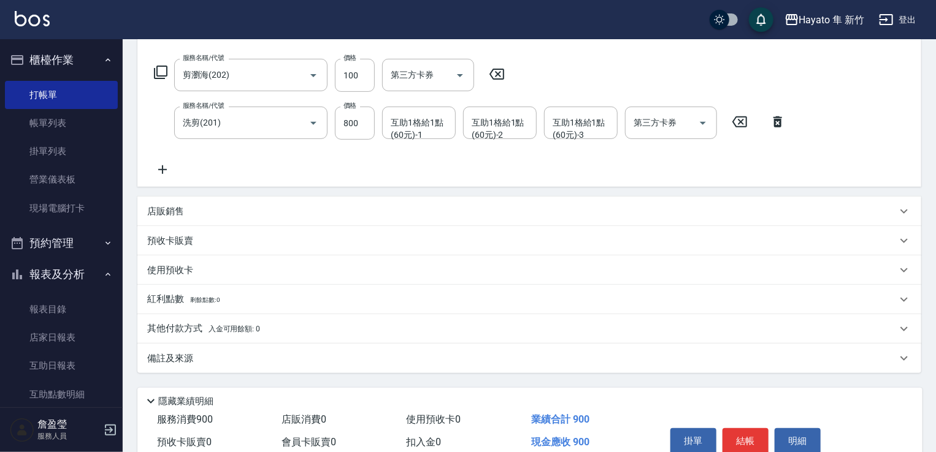
click at [226, 368] on div "備註及來源" at bounding box center [529, 358] width 784 height 29
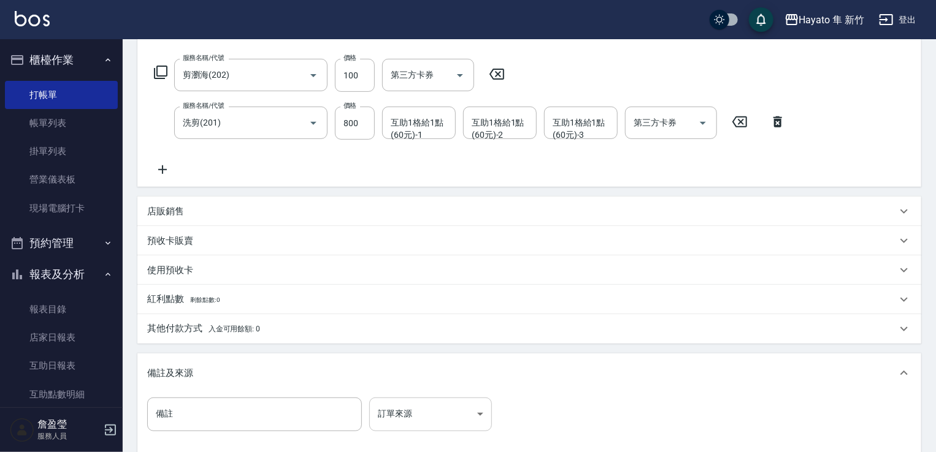
click at [450, 403] on body "Hayato 隼 新竹 登出 櫃檯作業 打帳單 帳單列表 掛單列表 營業儀表板 現場電腦打卡 預約管理 預約管理 報表及分析 報表目錄 店家日報表 互助日報表…" at bounding box center [468, 202] width 936 height 773
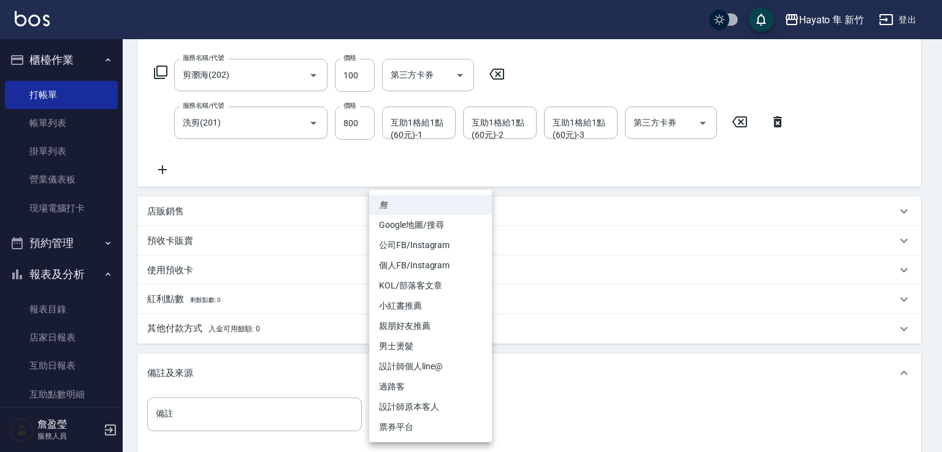
click at [449, 402] on li "設計師原本客人" at bounding box center [430, 407] width 123 height 20
type input "設計師原本客人"
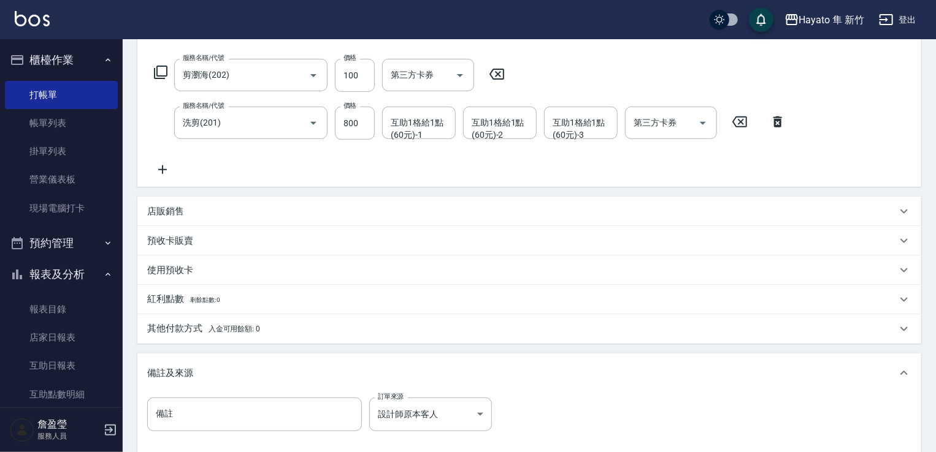
click at [560, 381] on div "備註及來源" at bounding box center [529, 373] width 784 height 39
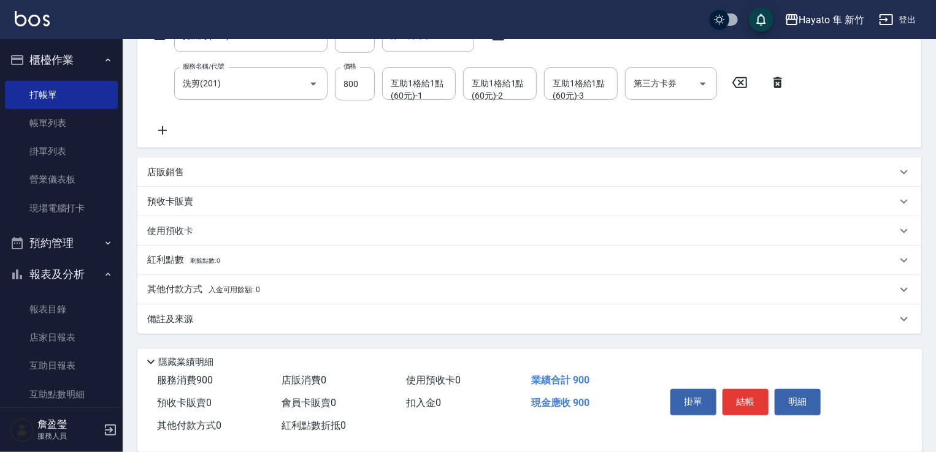
scroll to position [242, 0]
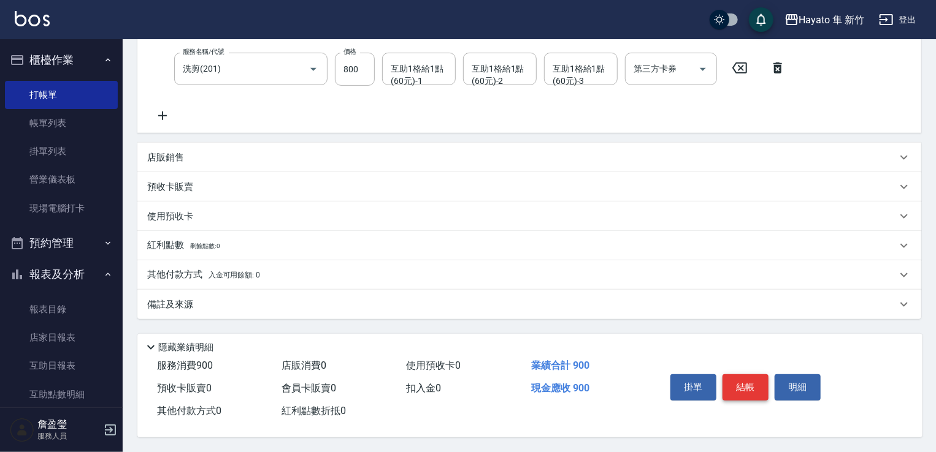
click at [740, 381] on button "結帳" at bounding box center [745, 388] width 46 height 26
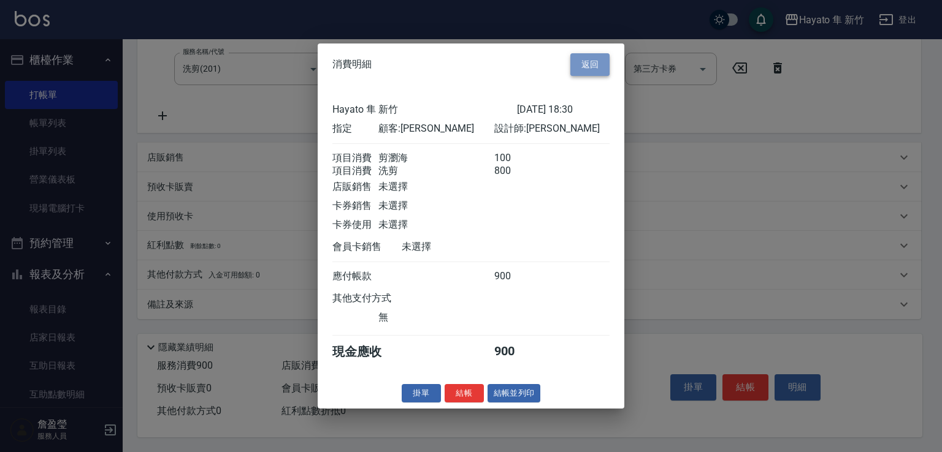
click at [594, 61] on button "返回" at bounding box center [589, 64] width 39 height 23
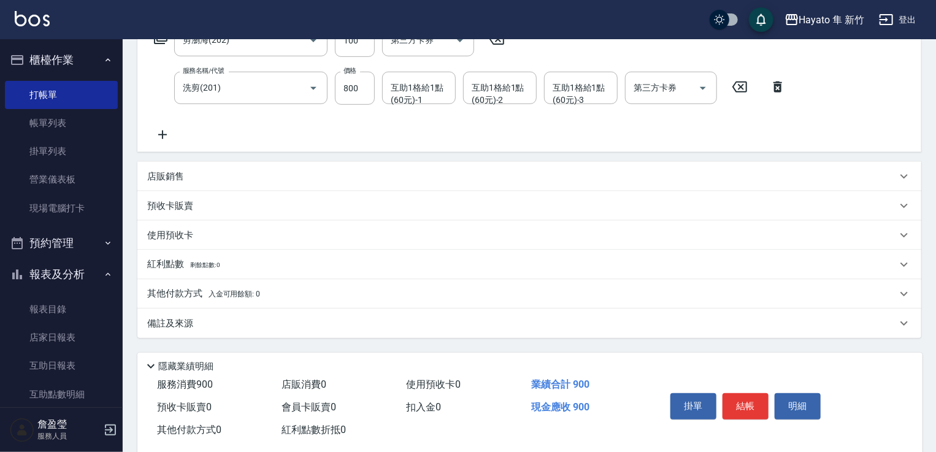
scroll to position [0, 0]
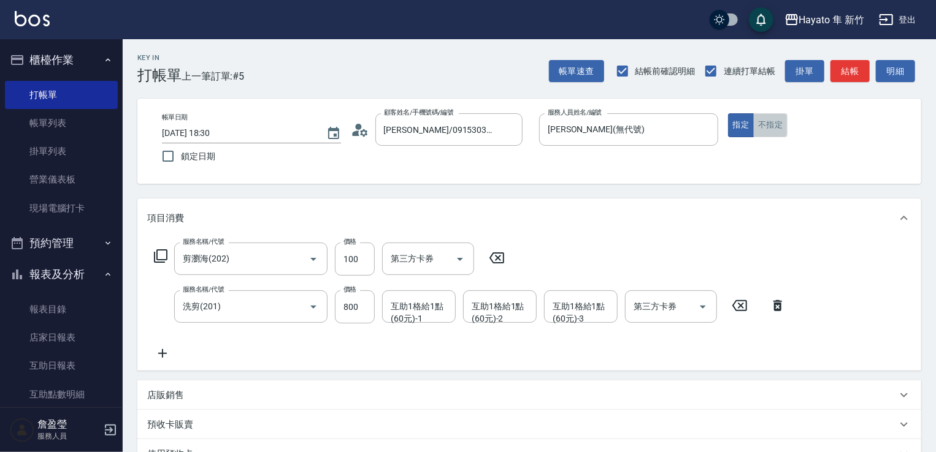
click at [761, 120] on button "不指定" at bounding box center [770, 125] width 34 height 24
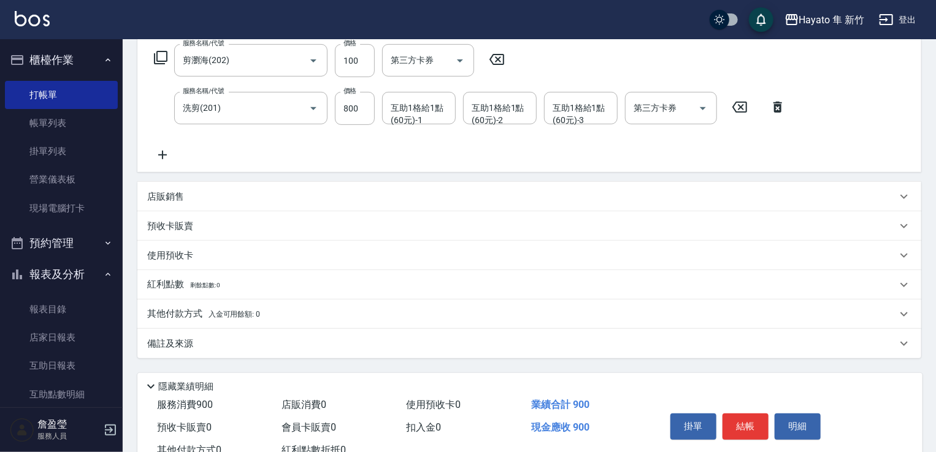
scroll to position [242, 0]
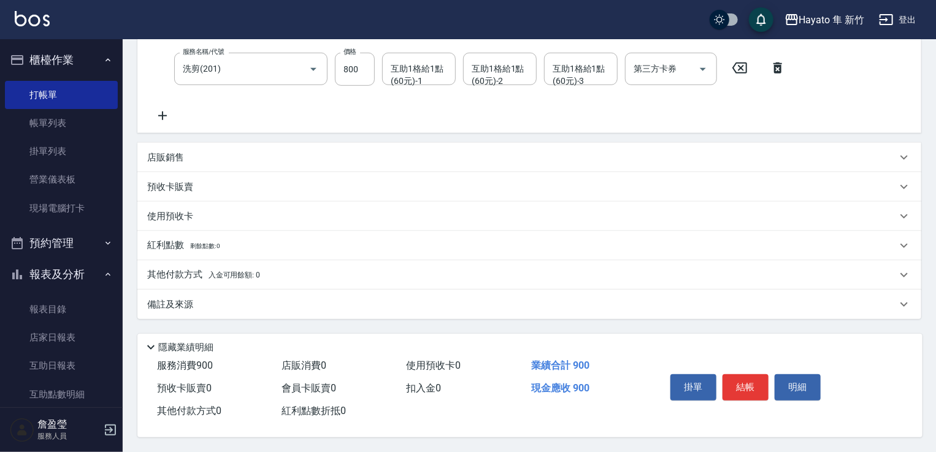
click at [210, 304] on div "備註及來源" at bounding box center [521, 305] width 749 height 13
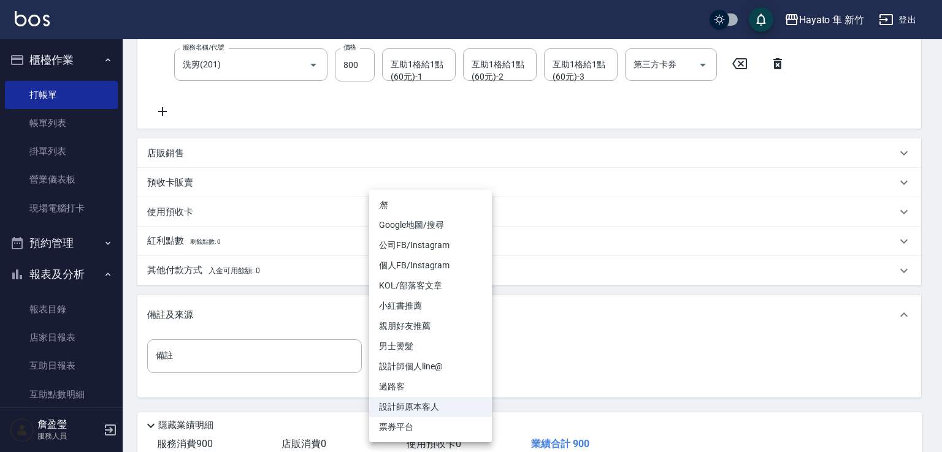
click at [395, 359] on body "Hayato 隼 新竹 登出 櫃檯作業 打帳單 帳單列表 掛單列表 營業儀表板 現場電腦打卡 預約管理 預約管理 報表及分析 報表目錄 店家日報表 互助日報表…" at bounding box center [471, 144] width 942 height 773
click at [666, 359] on div at bounding box center [471, 226] width 942 height 452
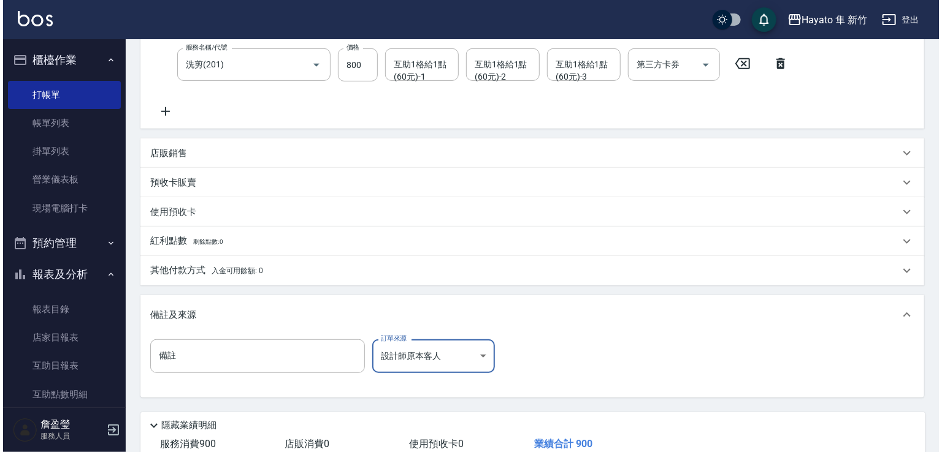
scroll to position [324, 0]
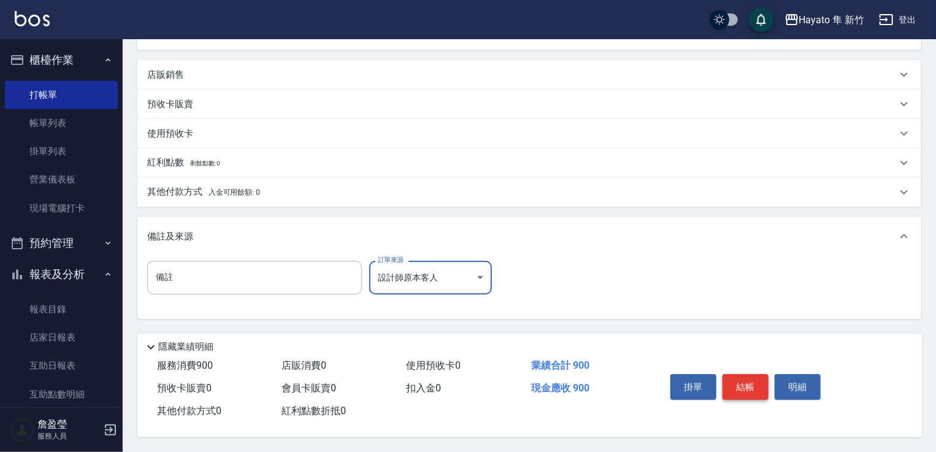
click at [732, 383] on button "結帳" at bounding box center [745, 388] width 46 height 26
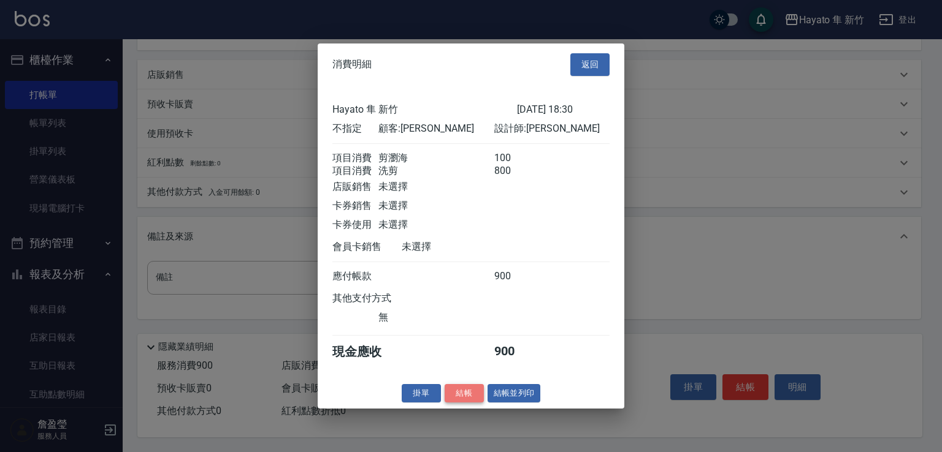
click at [466, 403] on button "結帳" at bounding box center [463, 393] width 39 height 19
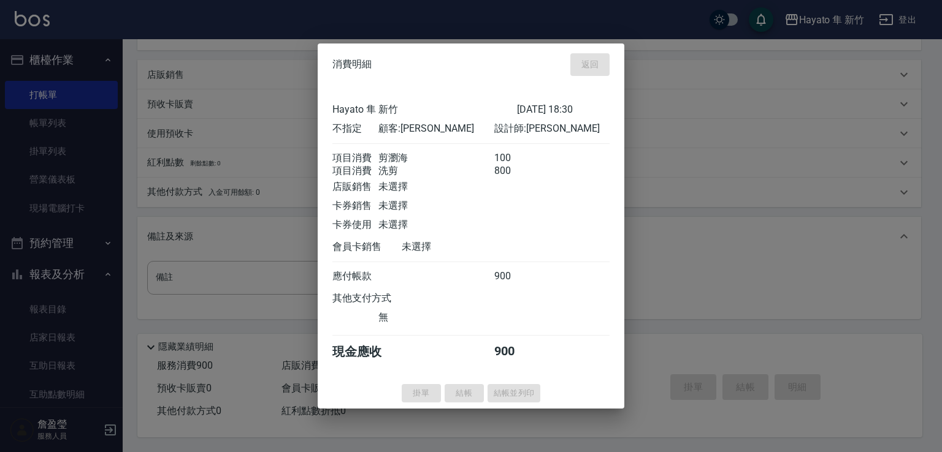
type input "[DATE] 18:31"
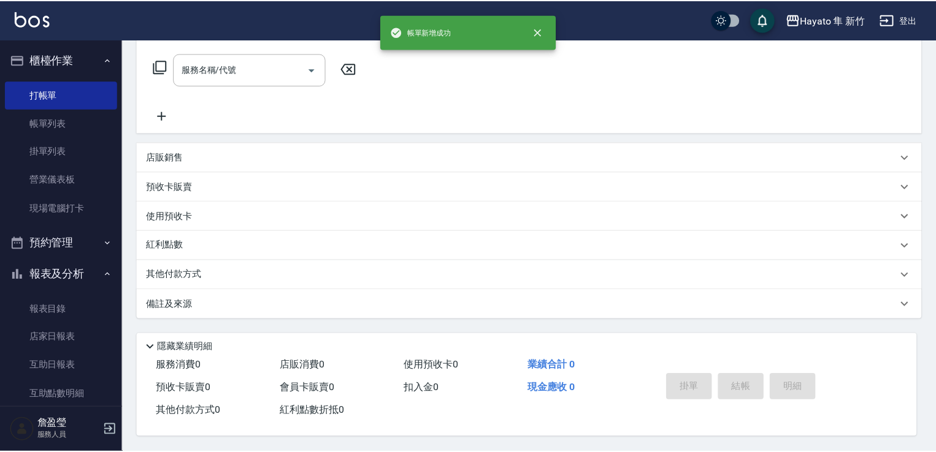
scroll to position [0, 0]
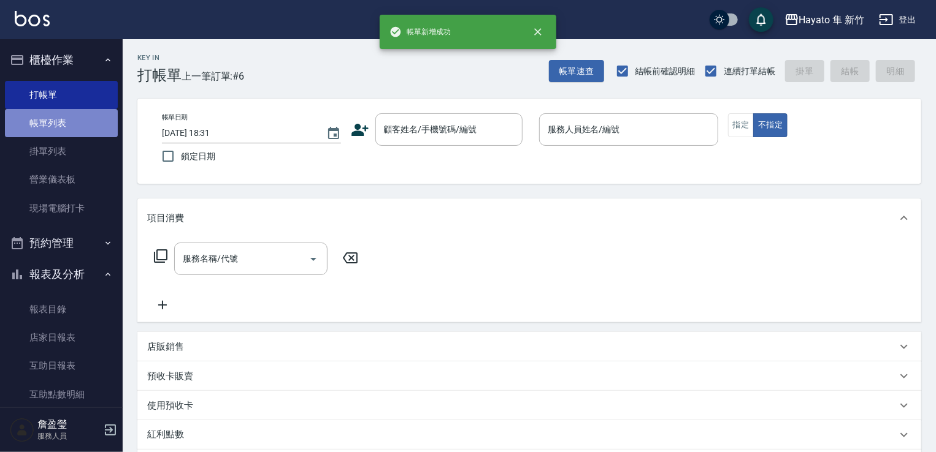
click at [69, 122] on link "帳單列表" at bounding box center [61, 123] width 113 height 28
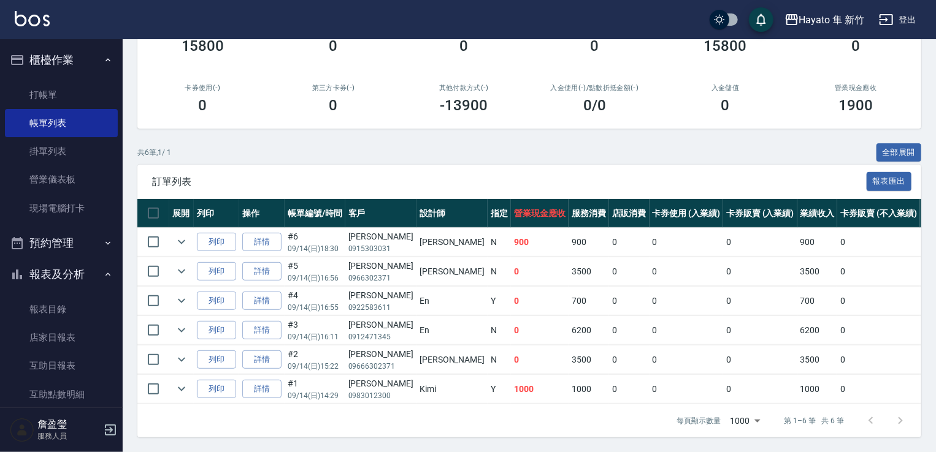
scroll to position [184, 0]
